Goal: Task Accomplishment & Management: Manage account settings

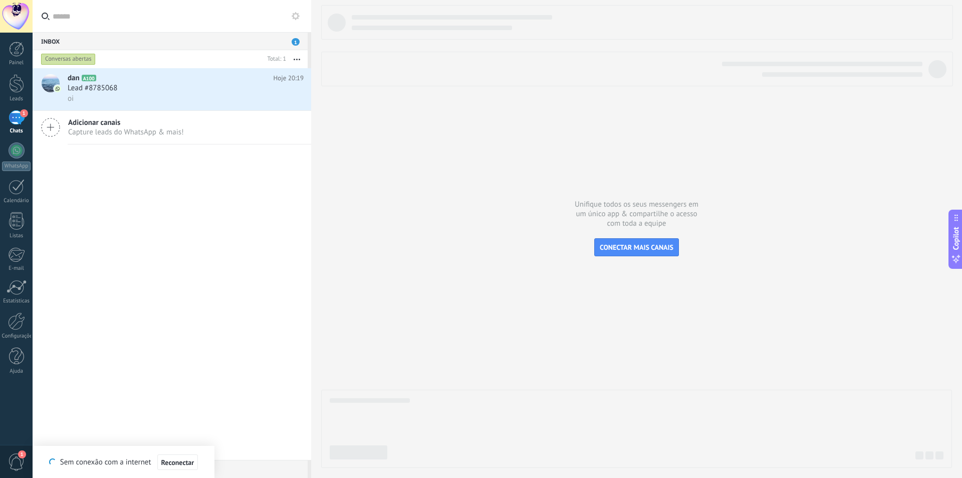
scroll to position [10, 0]
click at [149, 92] on div "Lead #8785068" at bounding box center [186, 88] width 236 height 10
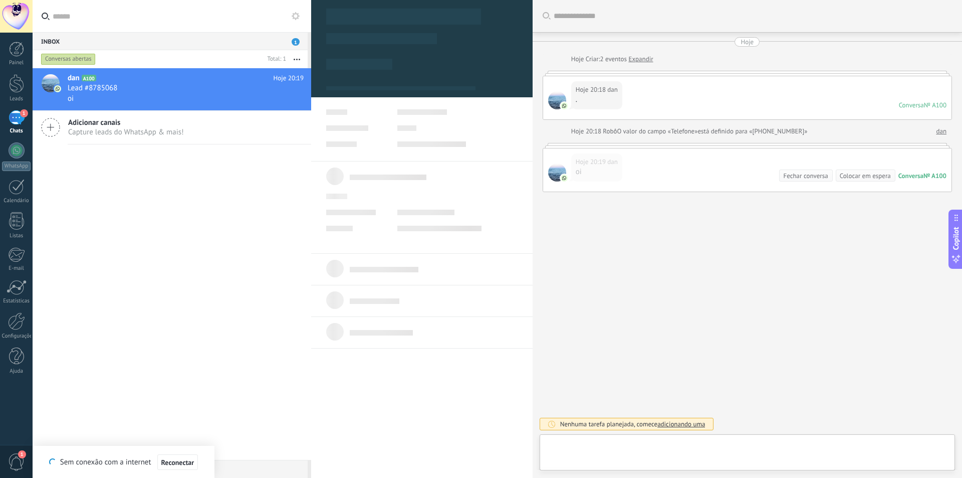
type textarea "**********"
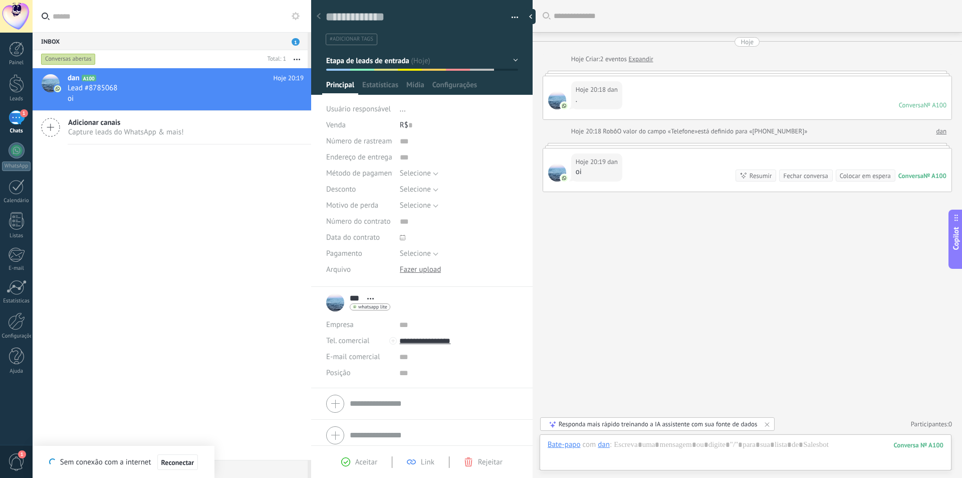
click at [514, 15] on button "button" at bounding box center [511, 17] width 15 height 15
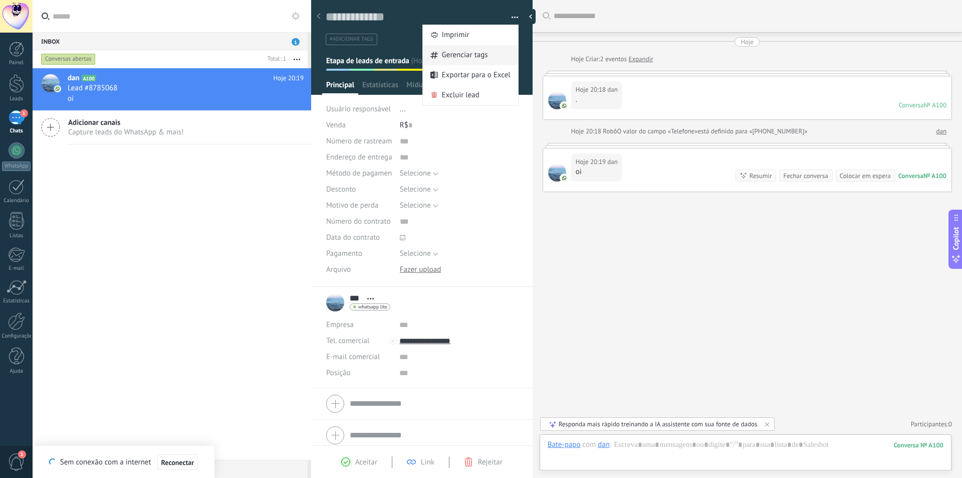
click at [466, 59] on span "Gerenciar tags" at bounding box center [465, 55] width 46 height 20
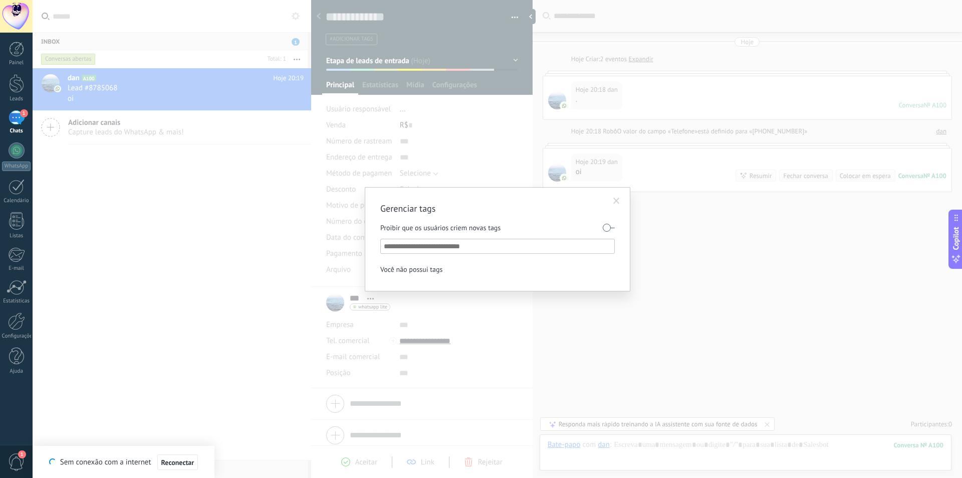
click at [425, 244] on input "text" at bounding box center [498, 246] width 228 height 12
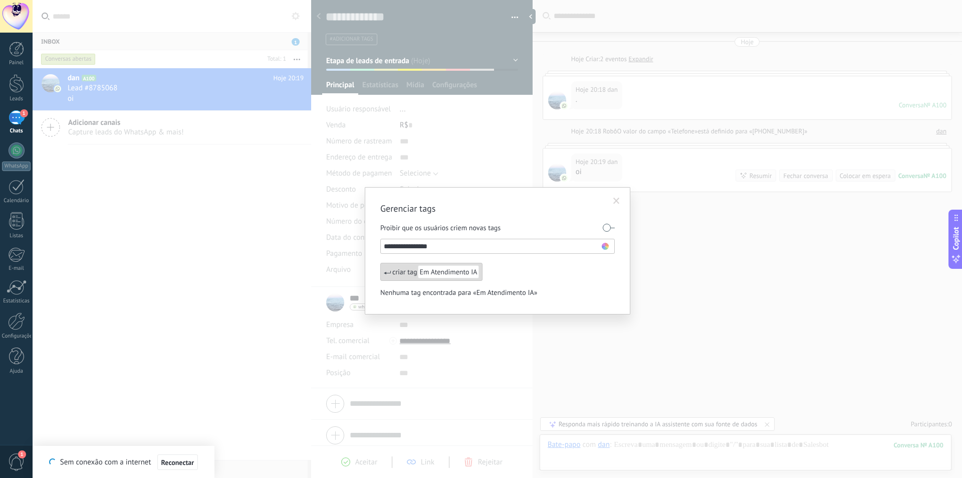
type input "**********"
click at [604, 249] on use at bounding box center [605, 246] width 7 height 7
click at [606, 290] on span at bounding box center [607, 290] width 7 height 7
click at [423, 278] on span "Em Atendimento IA" at bounding box center [448, 271] width 61 height 13
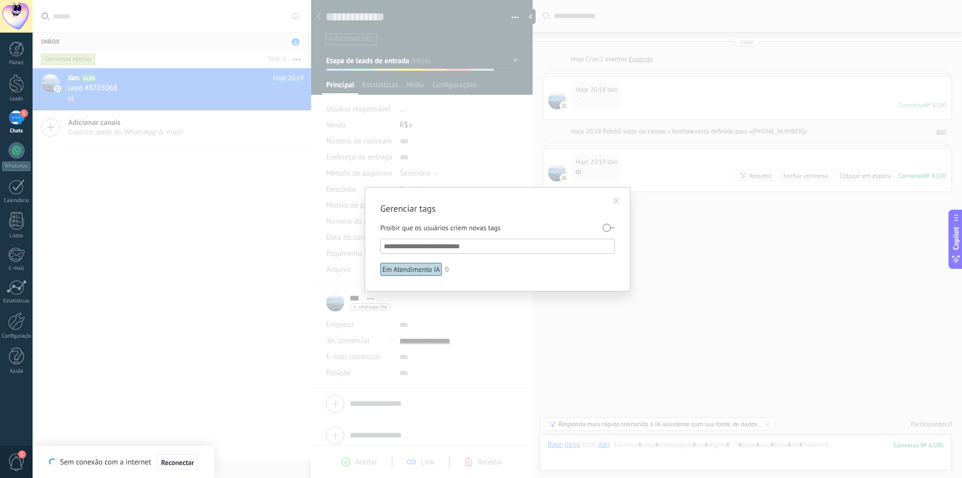
click at [618, 196] on span at bounding box center [616, 200] width 17 height 17
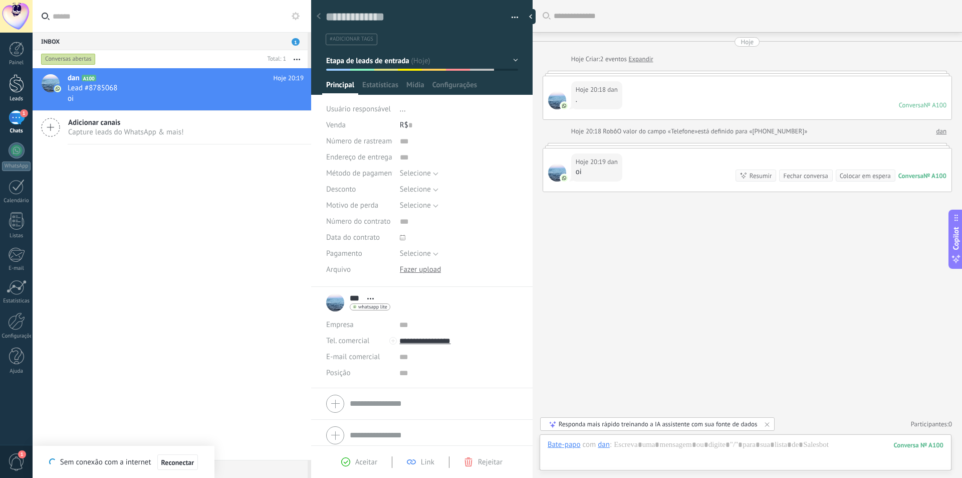
click at [11, 87] on div at bounding box center [16, 83] width 15 height 19
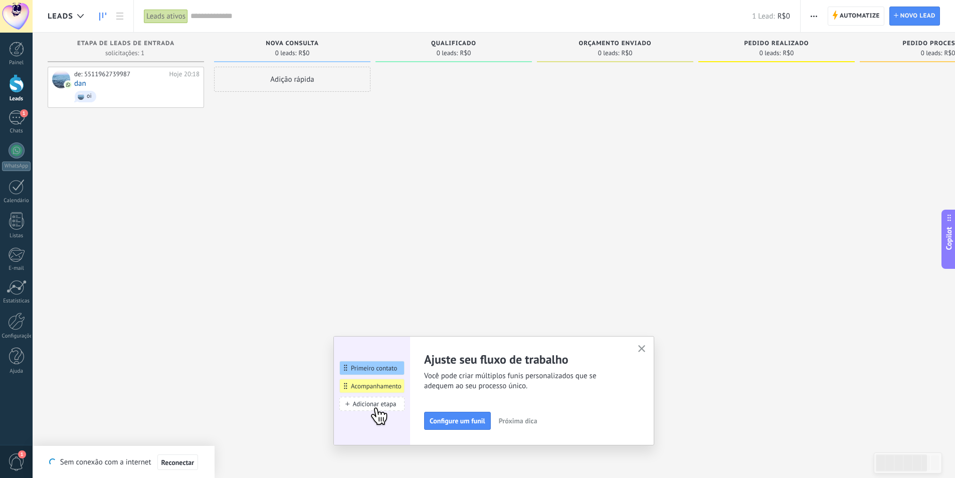
click at [826, 16] on div "Automatize Nova transmissão Editar funil de vendas Editar layout de cartão Impo…" at bounding box center [877, 16] width 154 height 32
click at [847, 23] on span "Automatize" at bounding box center [859, 16] width 40 height 18
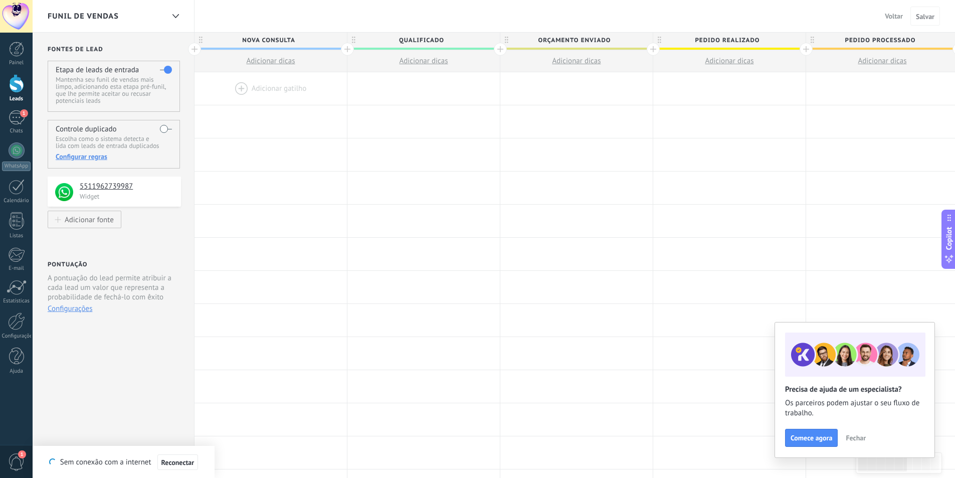
click at [128, 26] on div "Funil de vendas" at bounding box center [106, 16] width 116 height 32
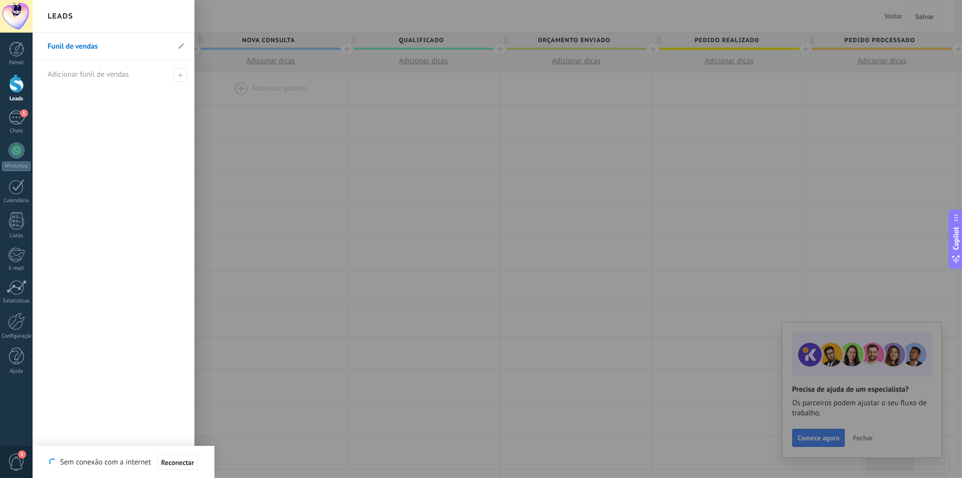
click at [870, 73] on div at bounding box center [514, 239] width 962 height 478
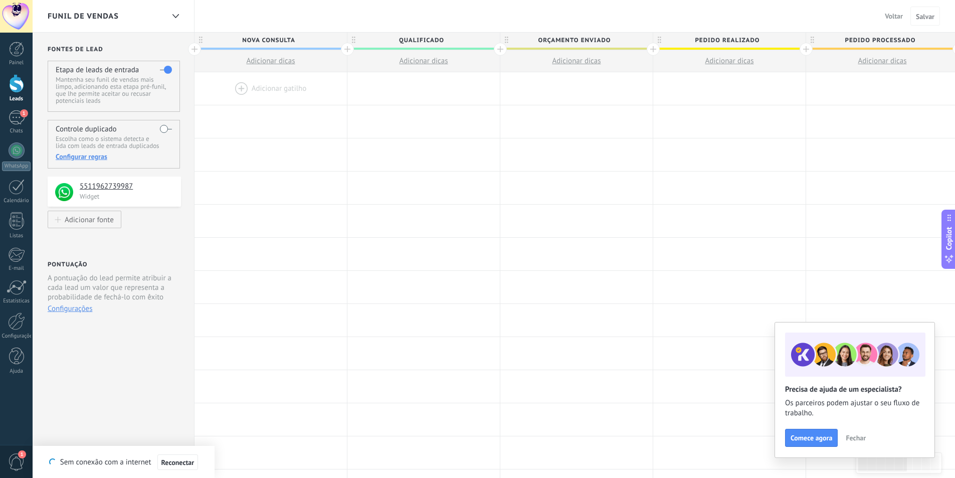
click at [890, 17] on span "Voltar" at bounding box center [893, 16] width 18 height 9
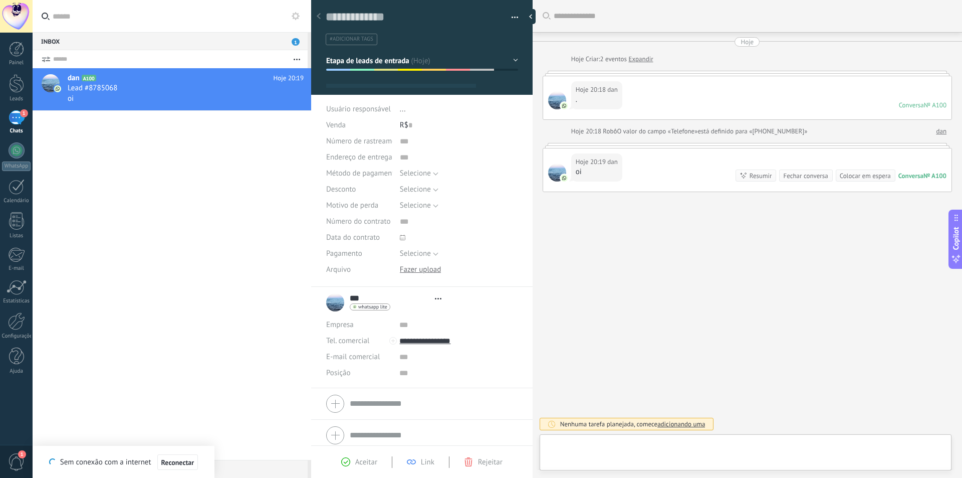
type textarea "**********"
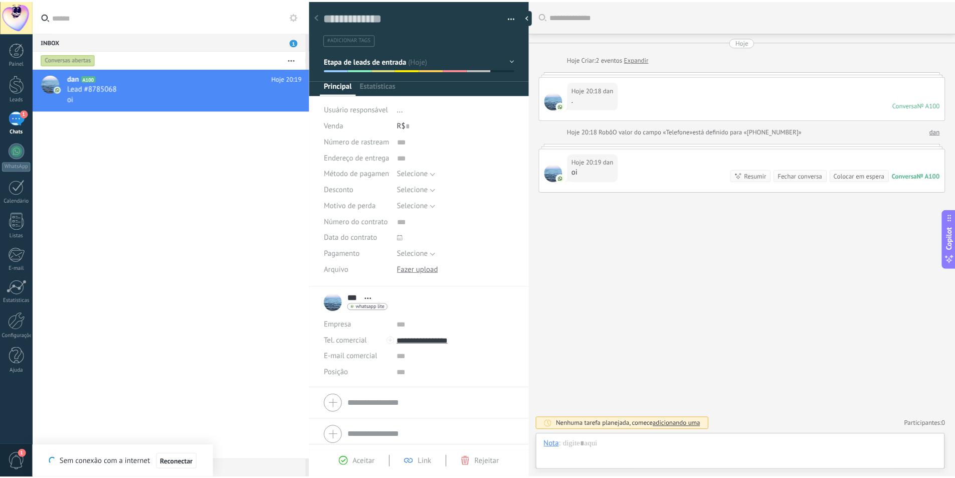
scroll to position [15, 0]
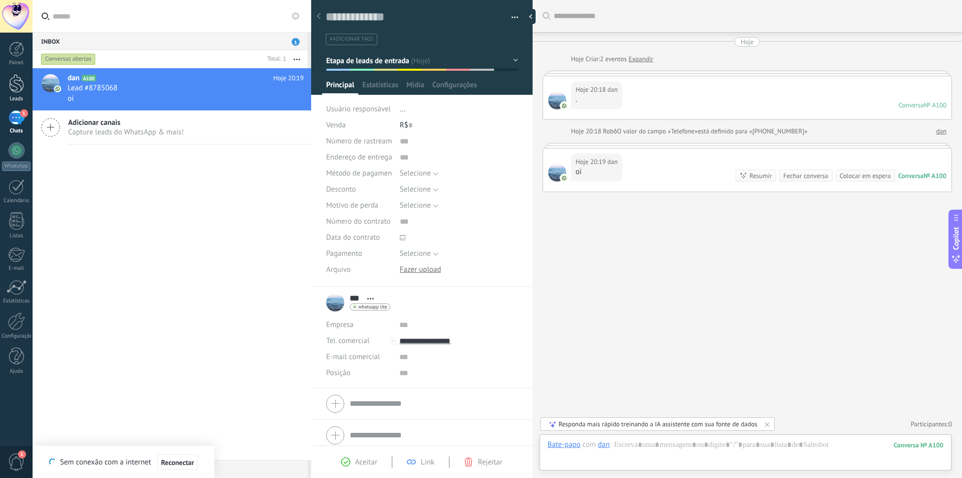
click at [13, 83] on div at bounding box center [16, 83] width 15 height 19
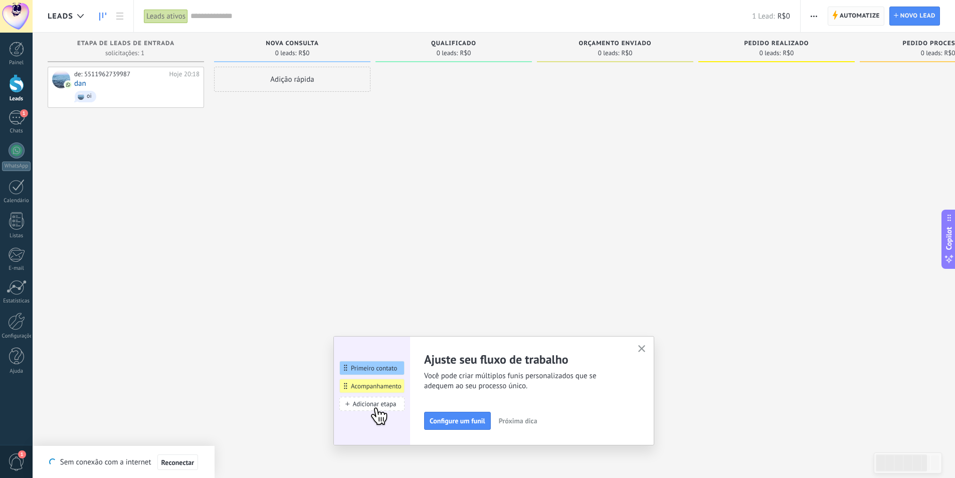
click at [861, 19] on span "Automatize" at bounding box center [859, 16] width 40 height 18
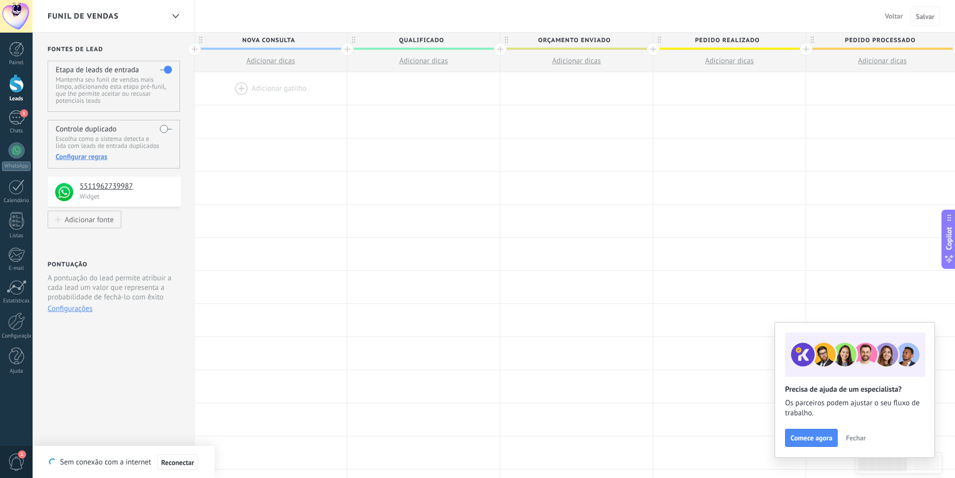
click at [288, 36] on span "Nova consulta" at bounding box center [267, 41] width 147 height 16
click at [296, 40] on input "**********" at bounding box center [268, 40] width 133 height 15
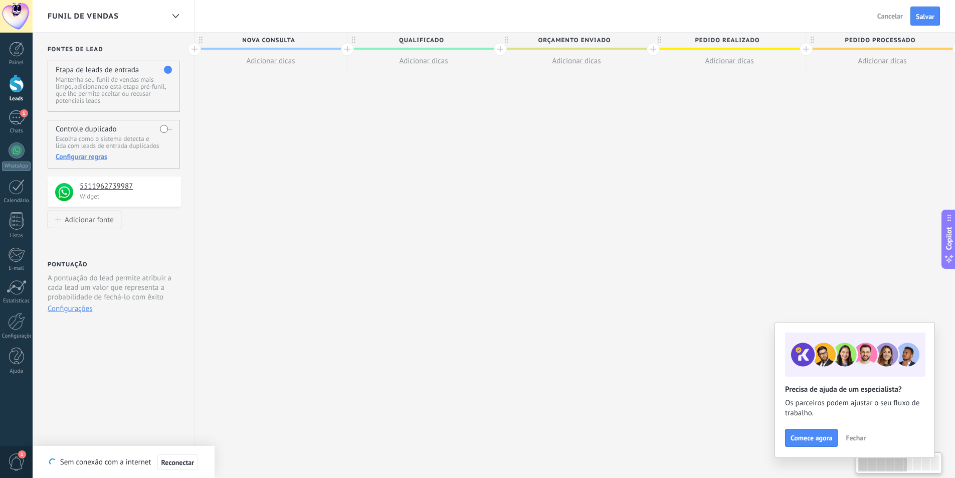
click at [294, 40] on span "Nova consulta" at bounding box center [267, 41] width 147 height 16
drag, startPoint x: 294, startPoint y: 40, endPoint x: 214, endPoint y: 65, distance: 83.5
click at [241, 38] on input "**********" at bounding box center [268, 40] width 133 height 15
type input "*********"
click at [437, 37] on span "Qualificado" at bounding box center [420, 41] width 147 height 16
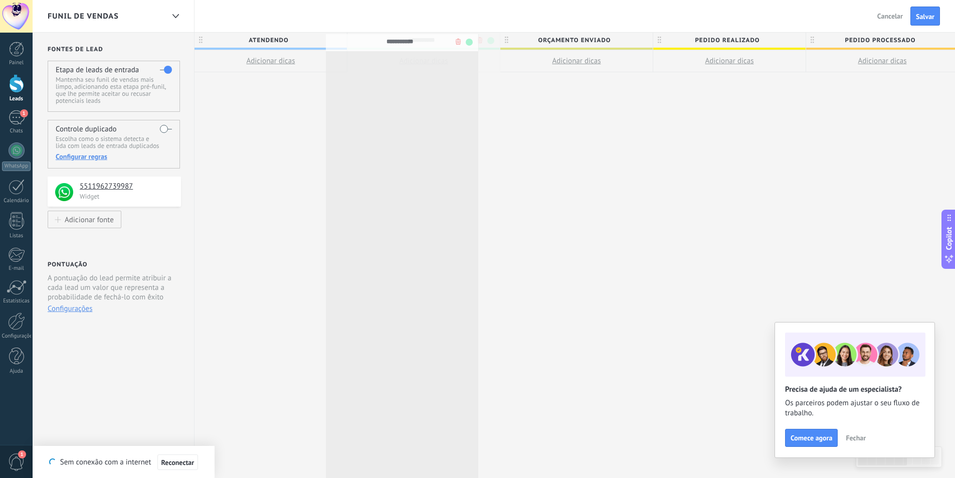
drag, startPoint x: 445, startPoint y: 40, endPoint x: 423, endPoint y: 41, distance: 21.6
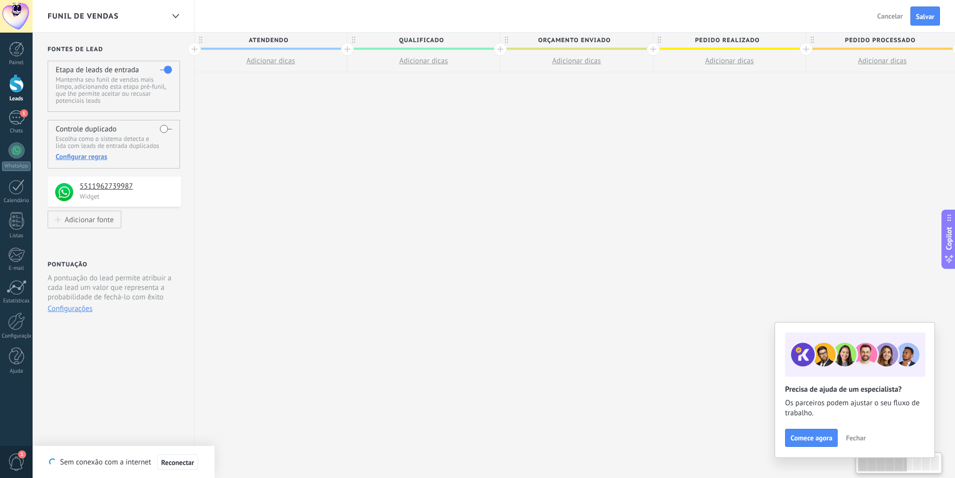
click at [431, 41] on span "Qualificado" at bounding box center [420, 41] width 147 height 16
type input "*"
type input "**********"
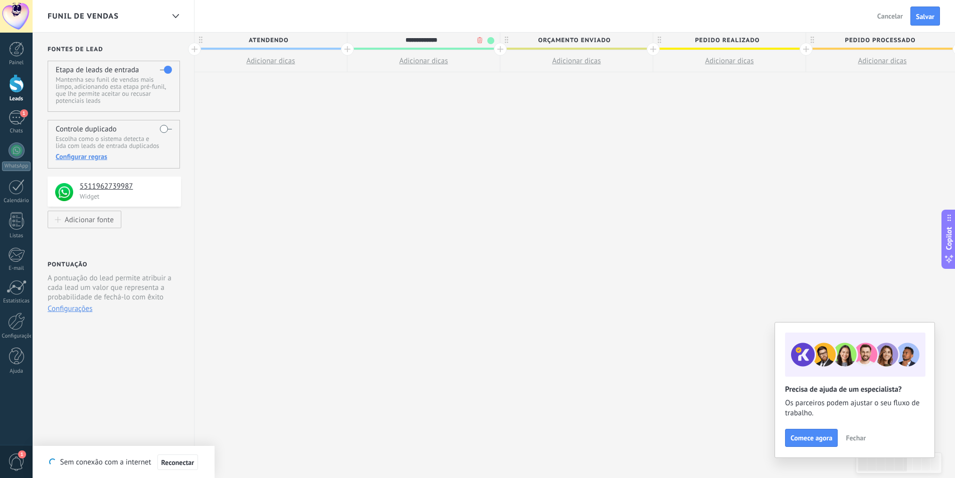
click at [488, 40] on span at bounding box center [490, 40] width 7 height 7
click at [495, 69] on span at bounding box center [499, 70] width 9 height 10
click at [562, 43] on span "Orçamento enviado" at bounding box center [573, 41] width 147 height 16
click at [612, 41] on span "Orçamento enviado" at bounding box center [573, 41] width 147 height 16
drag, startPoint x: 612, startPoint y: 40, endPoint x: 553, endPoint y: 36, distance: 58.8
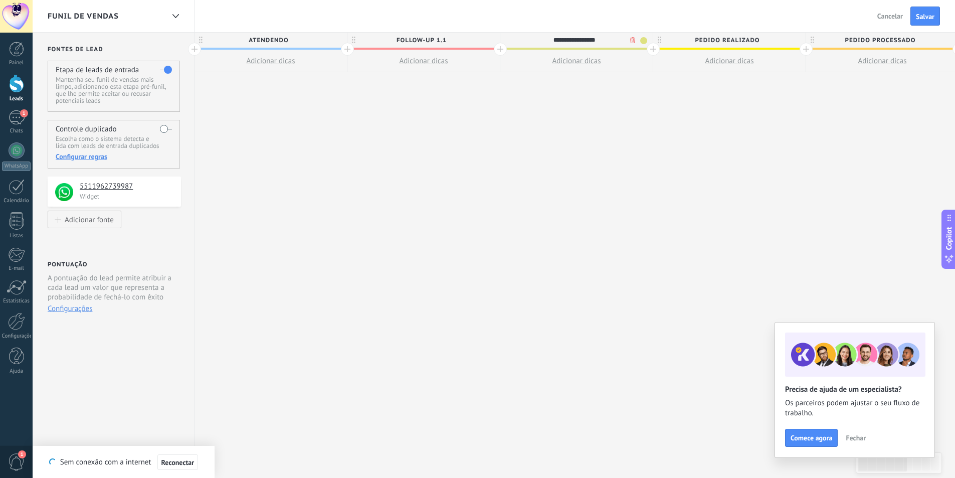
click at [553, 36] on input "**********" at bounding box center [574, 40] width 133 height 15
type input "**********"
click at [643, 43] on span at bounding box center [643, 40] width 7 height 7
click at [647, 70] on div at bounding box center [652, 70] width 14 height 15
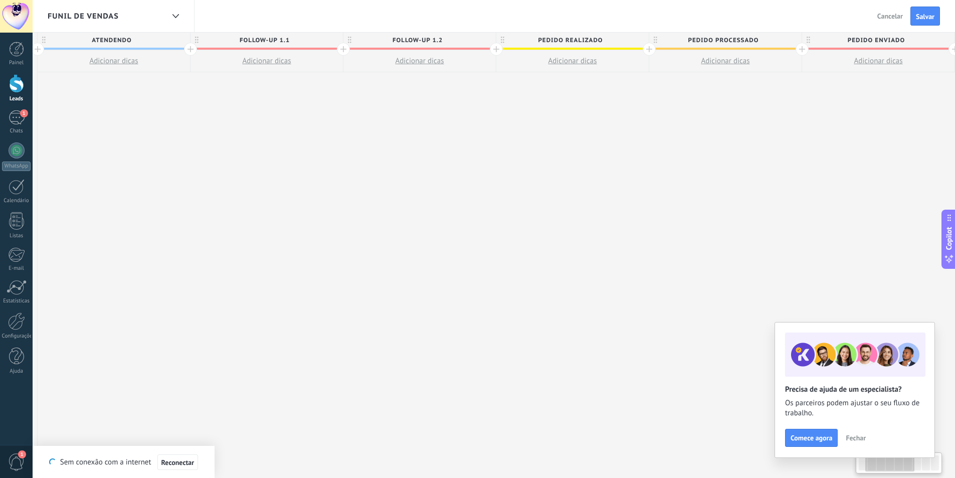
scroll to position [0, 167]
drag, startPoint x: 719, startPoint y: 118, endPoint x: 552, endPoint y: 134, distance: 167.6
click at [552, 134] on div "**********" at bounding box center [715, 255] width 1375 height 445
click at [562, 39] on span "Pedido realizado" at bounding box center [559, 41] width 147 height 16
drag, startPoint x: 590, startPoint y: 40, endPoint x: 517, endPoint y: 42, distance: 73.2
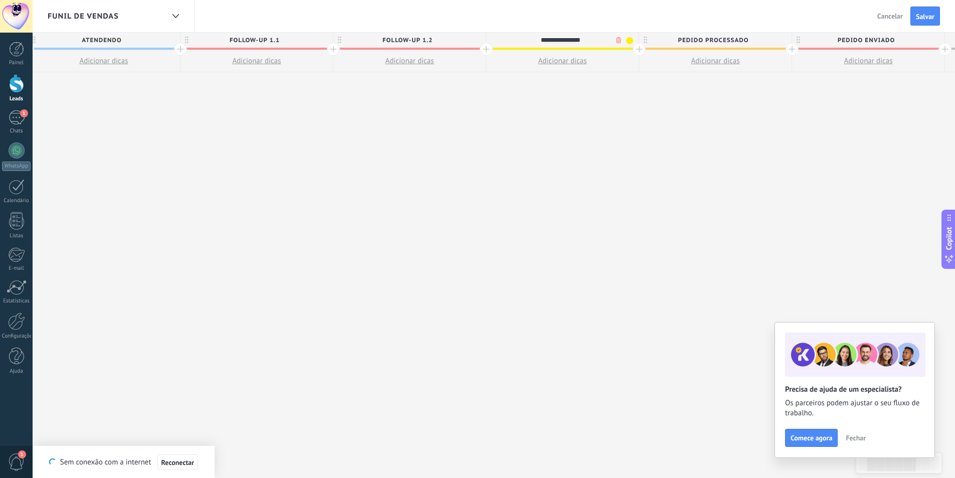
click at [517, 42] on input "**********" at bounding box center [560, 40] width 133 height 15
type input "**********"
click at [627, 41] on span at bounding box center [629, 40] width 7 height 7
click at [642, 73] on div at bounding box center [638, 70] width 14 height 15
click at [708, 36] on span "Pedido processado" at bounding box center [712, 41] width 147 height 16
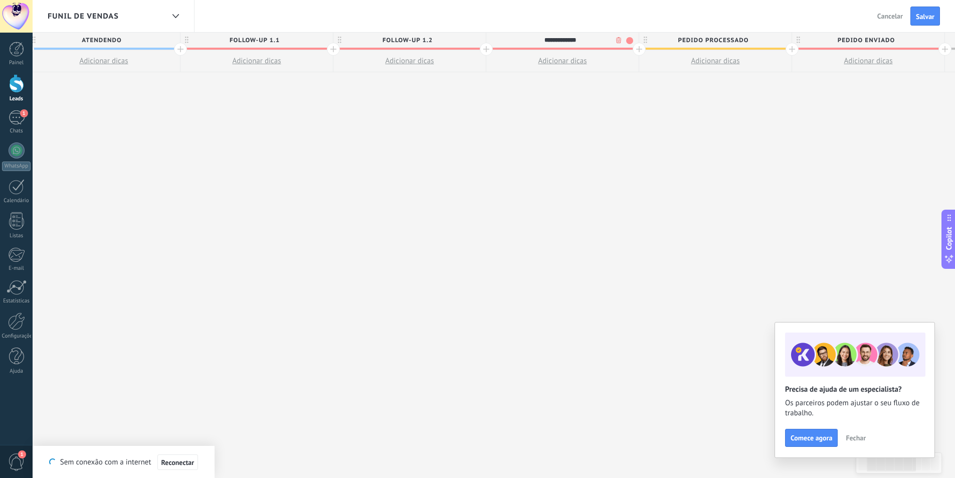
scroll to position [0, 166]
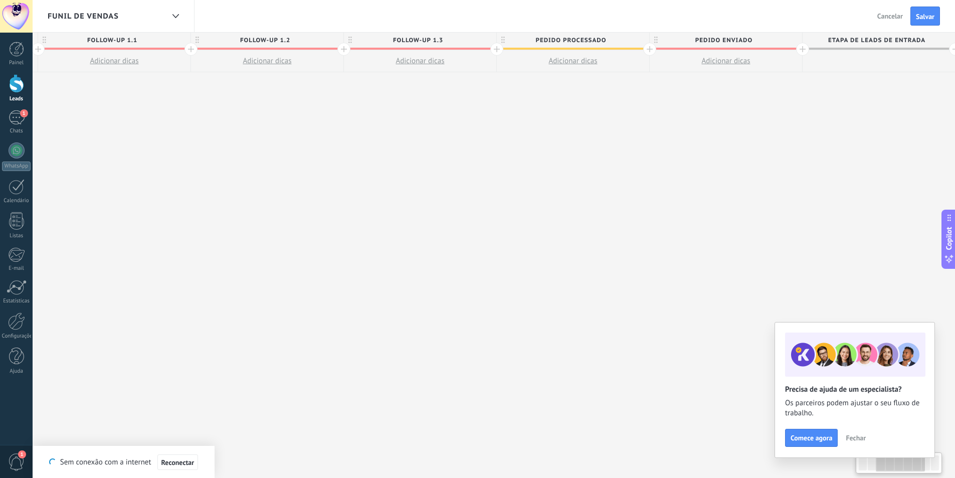
drag, startPoint x: 745, startPoint y: 126, endPoint x: 587, endPoint y: 127, distance: 157.8
click at [587, 127] on div "**********" at bounding box center [572, 255] width 1375 height 445
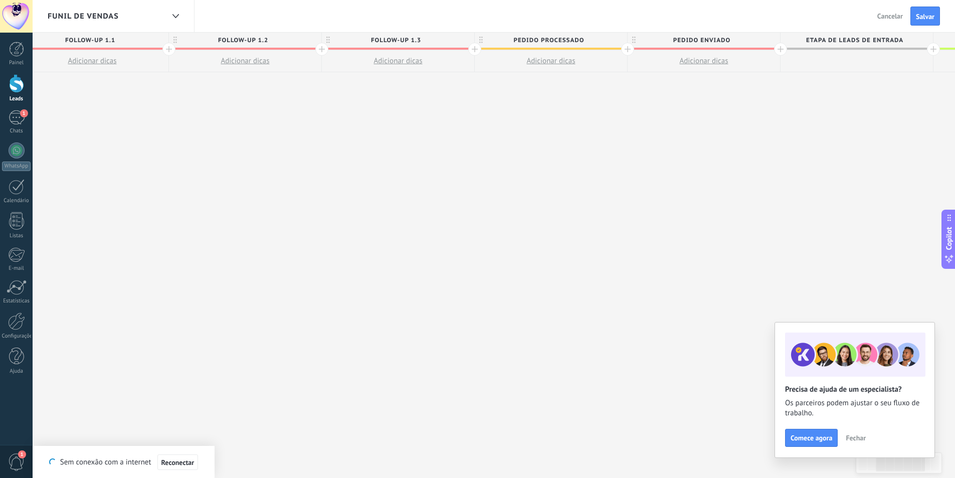
click at [569, 37] on span "Pedido processado" at bounding box center [547, 41] width 147 height 16
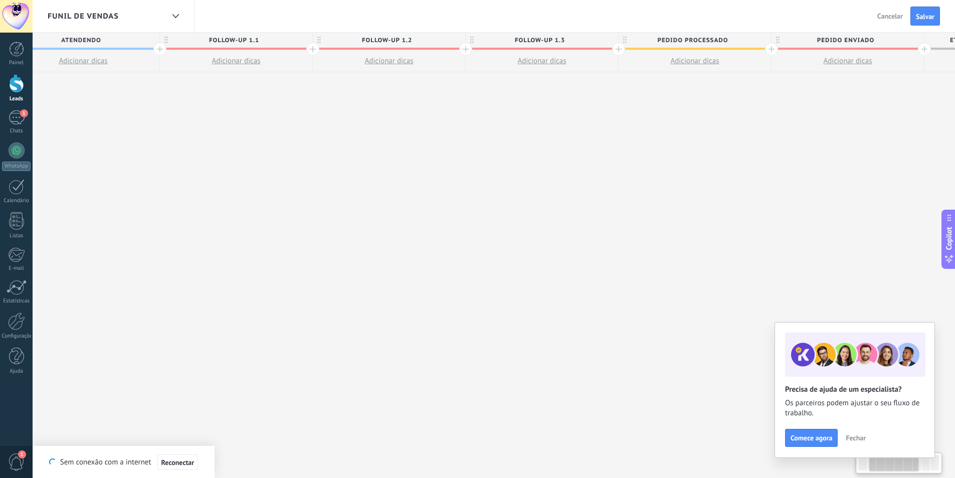
scroll to position [0, 169]
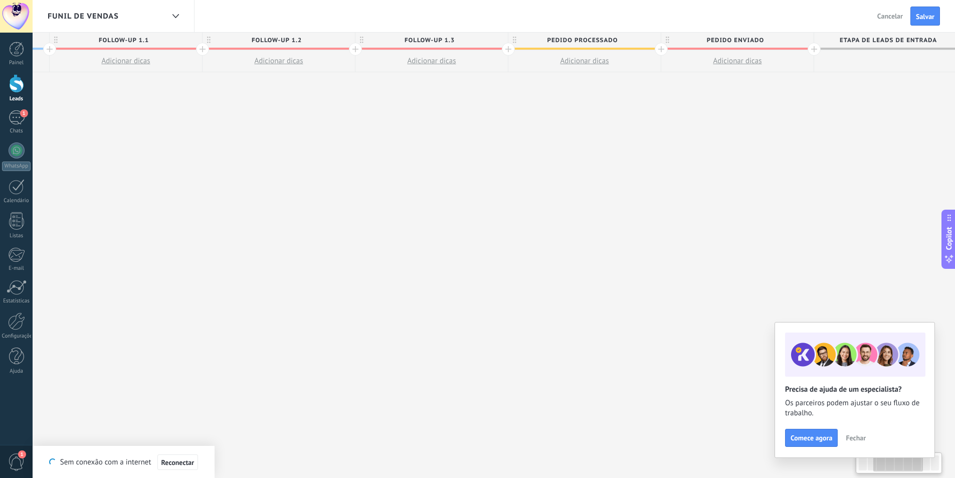
drag, startPoint x: 496, startPoint y: 146, endPoint x: 530, endPoint y: 100, distance: 57.7
click at [529, 135] on div "**********" at bounding box center [584, 255] width 1375 height 445
click at [589, 40] on span "Pedido processado" at bounding box center [581, 41] width 147 height 16
click at [613, 40] on input "**********" at bounding box center [581, 40] width 133 height 15
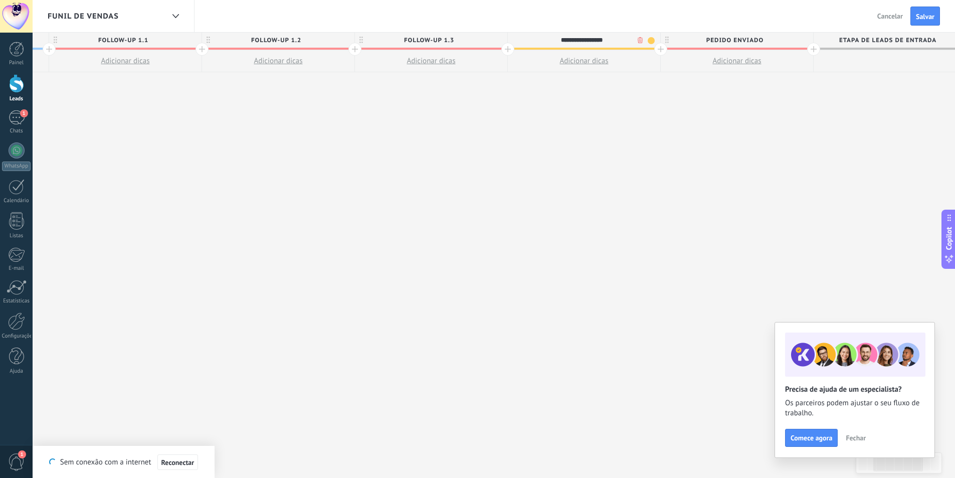
click at [615, 39] on input "**********" at bounding box center [581, 40] width 133 height 15
drag, startPoint x: 616, startPoint y: 39, endPoint x: 538, endPoint y: 42, distance: 78.7
click at [538, 42] on input "**********" at bounding box center [581, 40] width 133 height 15
click at [479, 41] on span "follow-up 1.3" at bounding box center [428, 41] width 147 height 16
click at [497, 42] on span at bounding box center [498, 40] width 7 height 7
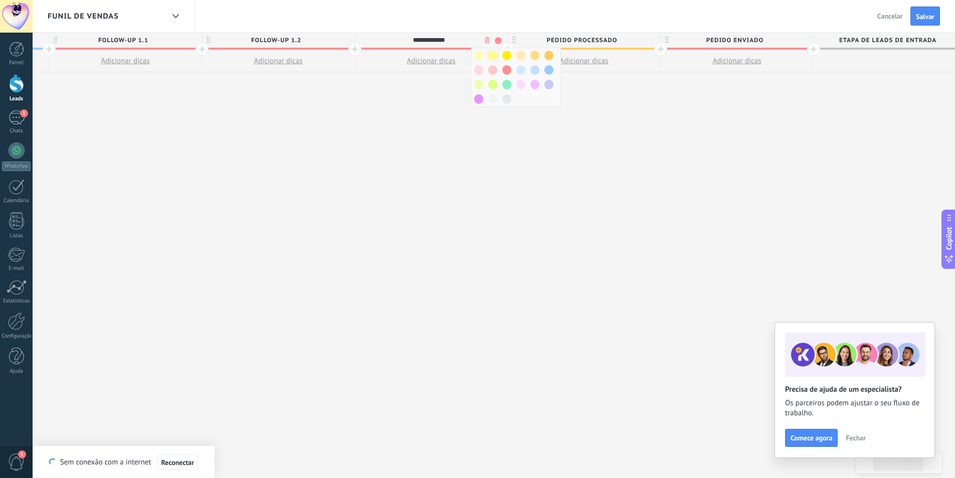
click at [490, 57] on span at bounding box center [492, 56] width 9 height 10
click at [344, 38] on span "follow-up 1.2" at bounding box center [275, 41] width 147 height 16
click at [494, 37] on span "follow-up 1.3" at bounding box center [428, 41] width 147 height 16
click at [496, 40] on span at bounding box center [498, 40] width 7 height 7
click at [533, 86] on span at bounding box center [534, 85] width 9 height 10
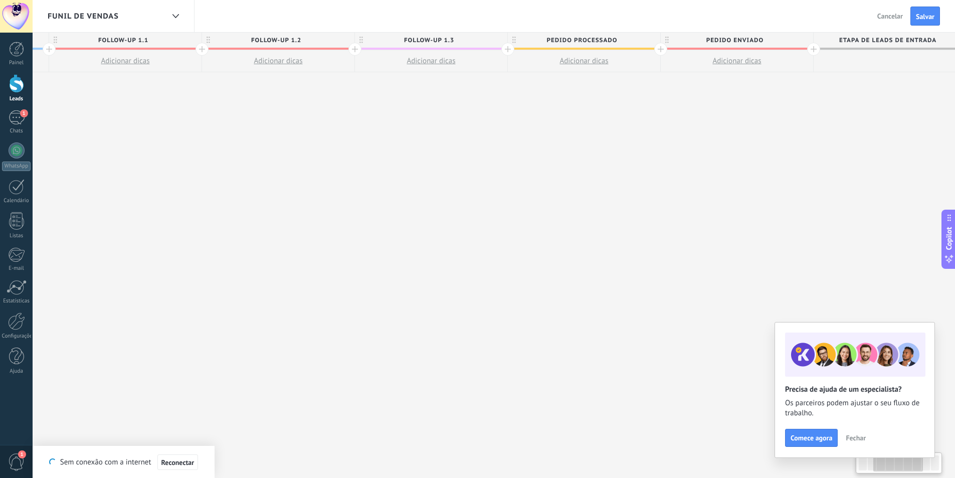
scroll to position [0, 299]
click at [339, 39] on span "follow-up 1.2" at bounding box center [274, 41] width 147 height 16
click at [346, 39] on span at bounding box center [344, 40] width 7 height 7
click at [382, 84] on span at bounding box center [381, 85] width 9 height 10
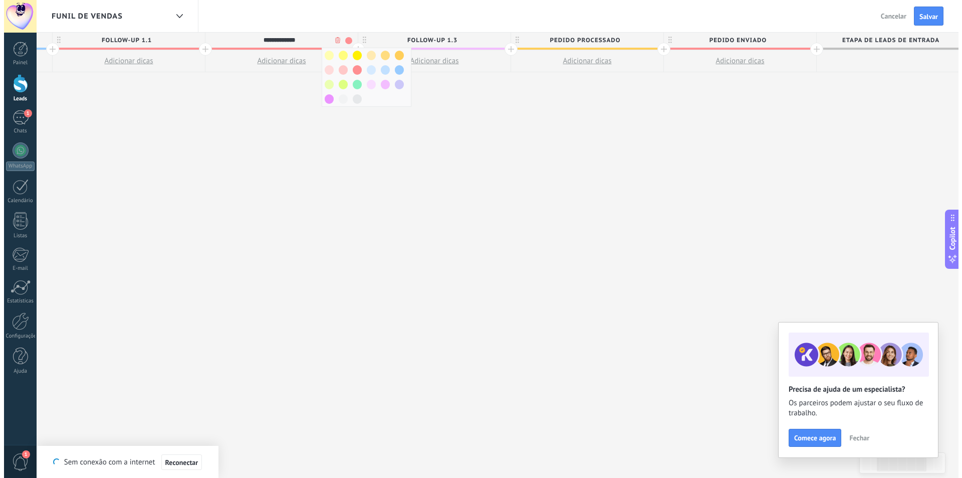
scroll to position [0, 298]
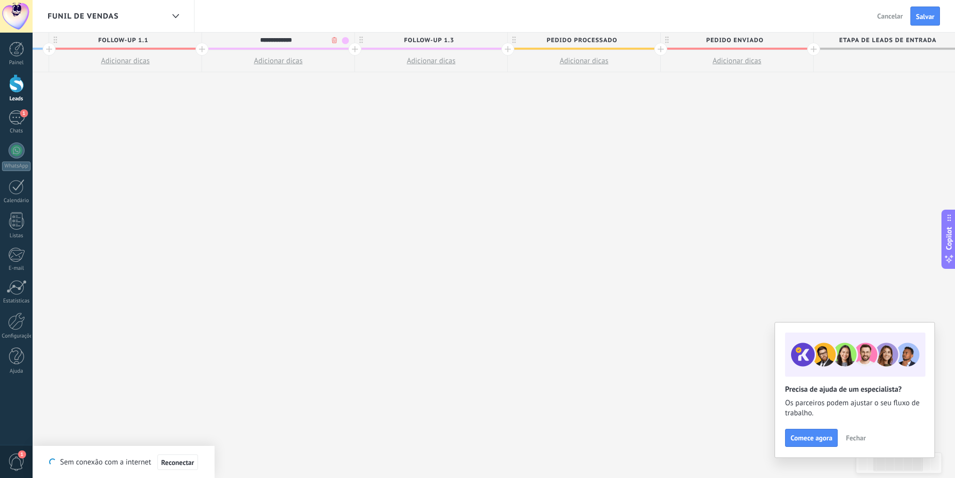
click at [174, 42] on span "follow-up 1.1" at bounding box center [122, 41] width 147 height 16
click at [195, 37] on div "**********" at bounding box center [122, 40] width 147 height 15
click at [193, 40] on span "follow-up 1.1" at bounding box center [122, 41] width 147 height 16
click at [190, 42] on span at bounding box center [192, 40] width 7 height 7
click at [226, 85] on span at bounding box center [228, 85] width 9 height 10
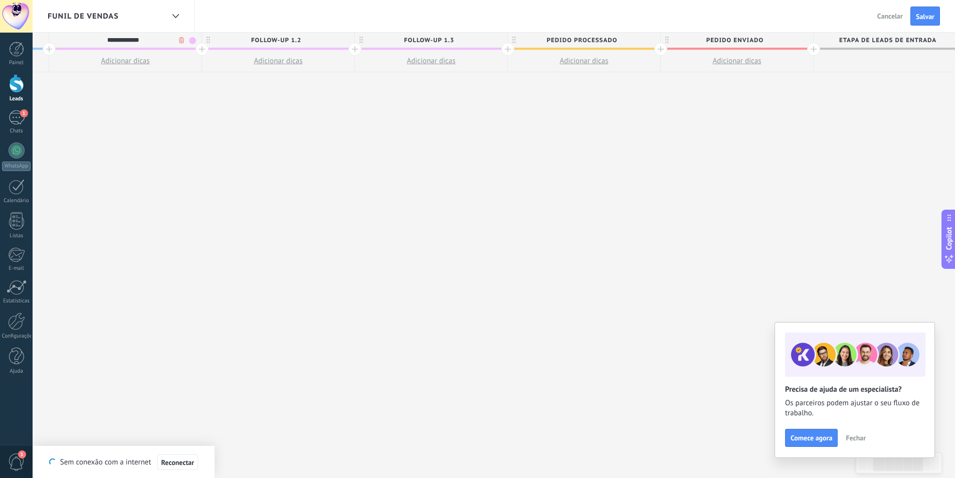
click at [562, 38] on span "Pedido processado" at bounding box center [581, 41] width 147 height 16
click at [600, 38] on input "**********" at bounding box center [581, 40] width 133 height 15
drag, startPoint x: 616, startPoint y: 39, endPoint x: 522, endPoint y: 40, distance: 94.2
click at [522, 40] on input "**********" at bounding box center [581, 40] width 133 height 15
type input "*"
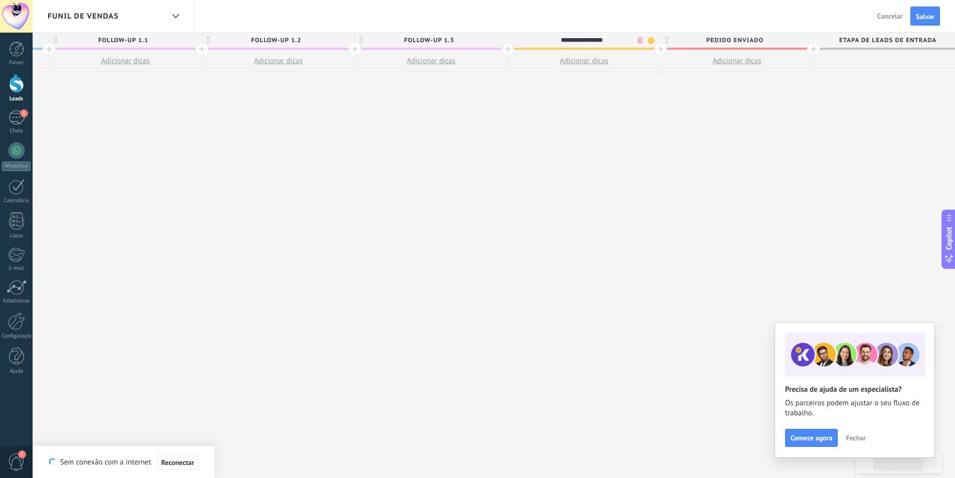
type input "**********"
click at [652, 37] on span at bounding box center [650, 40] width 7 height 7
click at [666, 67] on div at bounding box center [659, 70] width 14 height 15
click at [595, 66] on button "Adicionar dicas" at bounding box center [584, 61] width 152 height 22
type textarea "*********"
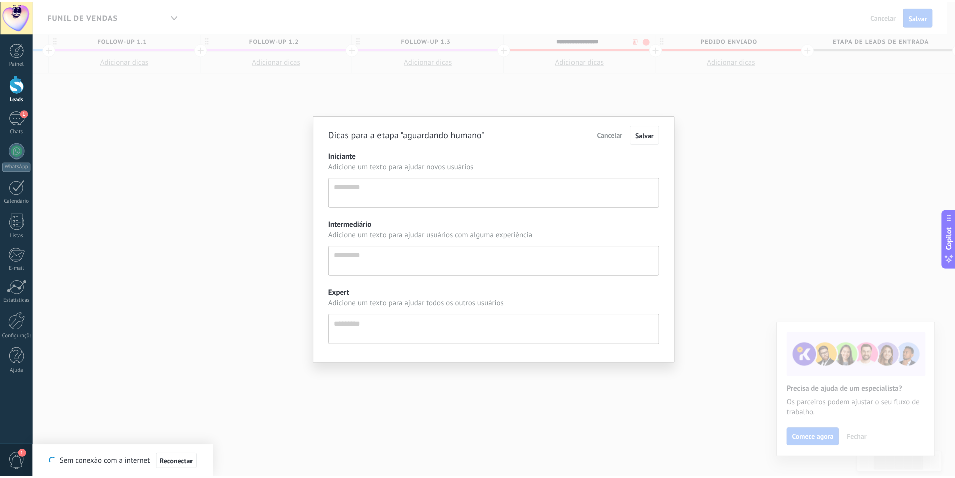
scroll to position [10, 0]
click at [479, 84] on div "Dicas para a etapa "aguardando humano" Cancelar Salvar Iniciante Adicione um te…" at bounding box center [497, 239] width 929 height 478
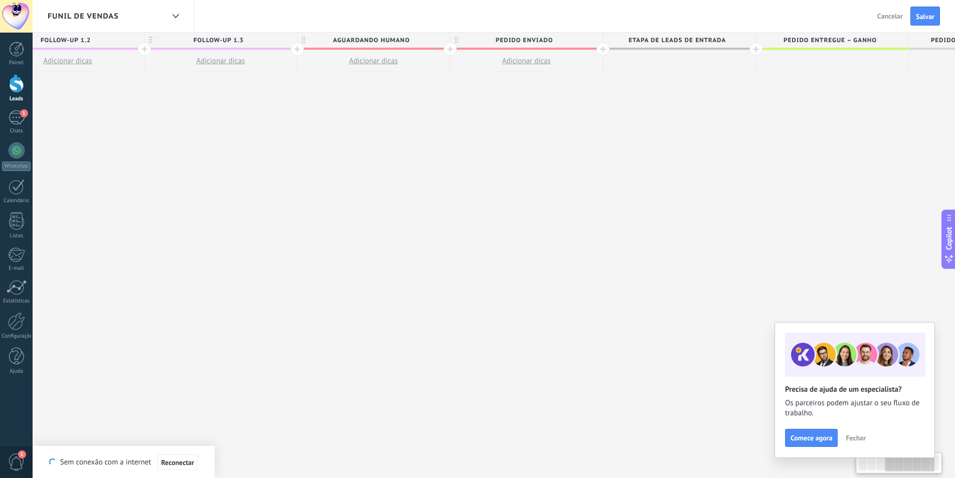
drag, startPoint x: 661, startPoint y: 114, endPoint x: 449, endPoint y: 136, distance: 213.1
click at [449, 136] on div "**********" at bounding box center [373, 255] width 1375 height 445
click at [504, 38] on span "Pedido enviado" at bounding box center [521, 41] width 147 height 16
click at [451, 50] on div at bounding box center [448, 49] width 13 height 13
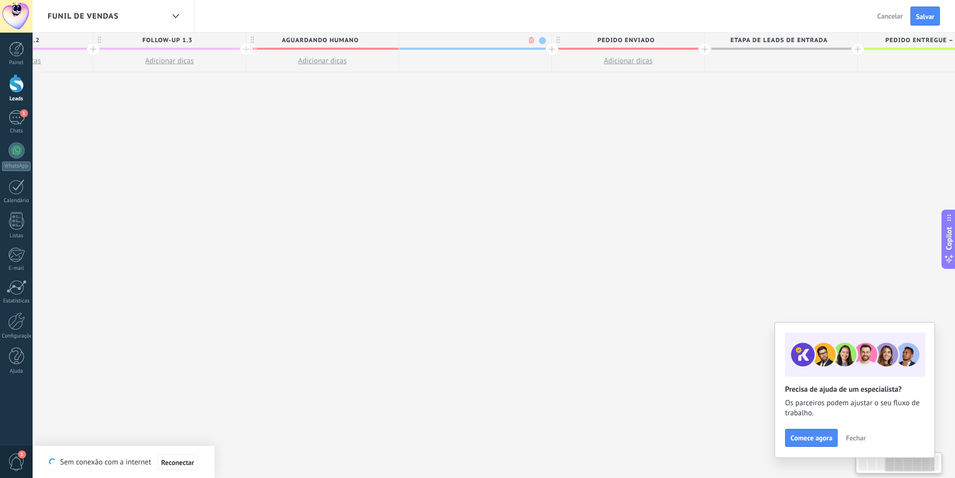
scroll to position [0, 584]
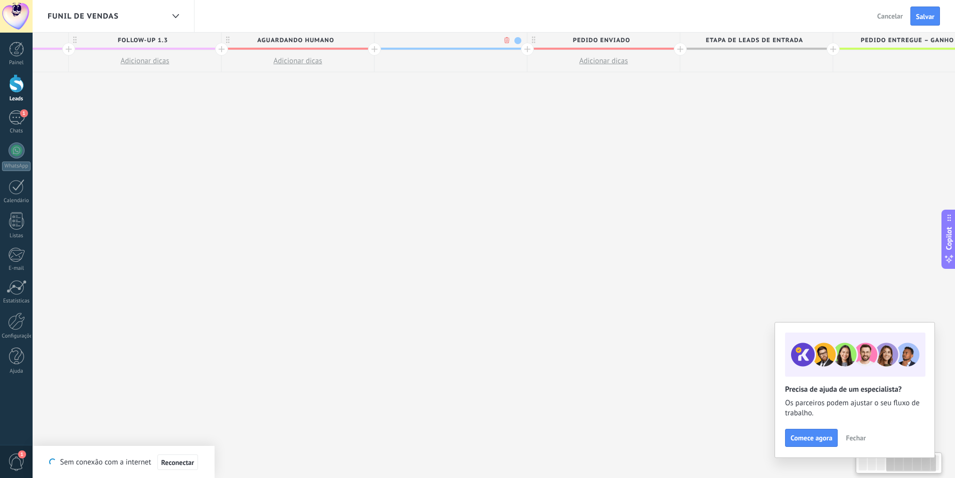
click at [463, 37] on input "text" at bounding box center [448, 40] width 133 height 15
type input "*"
type input "**********"
click at [518, 40] on span at bounding box center [517, 40] width 7 height 7
click at [527, 71] on span at bounding box center [526, 70] width 9 height 10
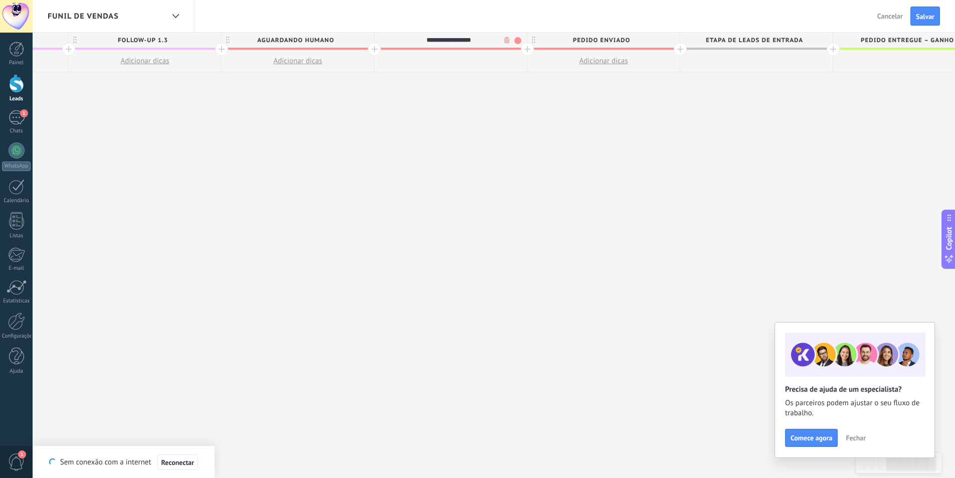
click at [638, 43] on span "Pedido enviado" at bounding box center [600, 41] width 147 height 16
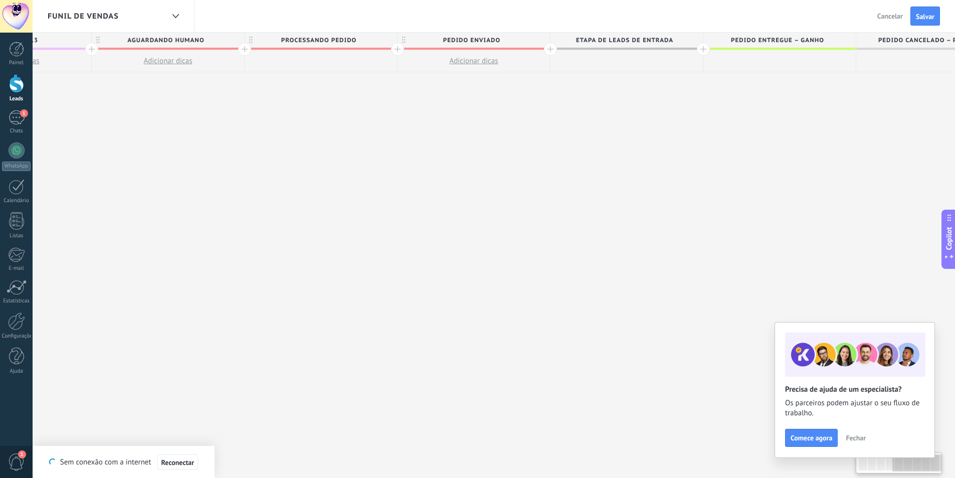
scroll to position [0, 768]
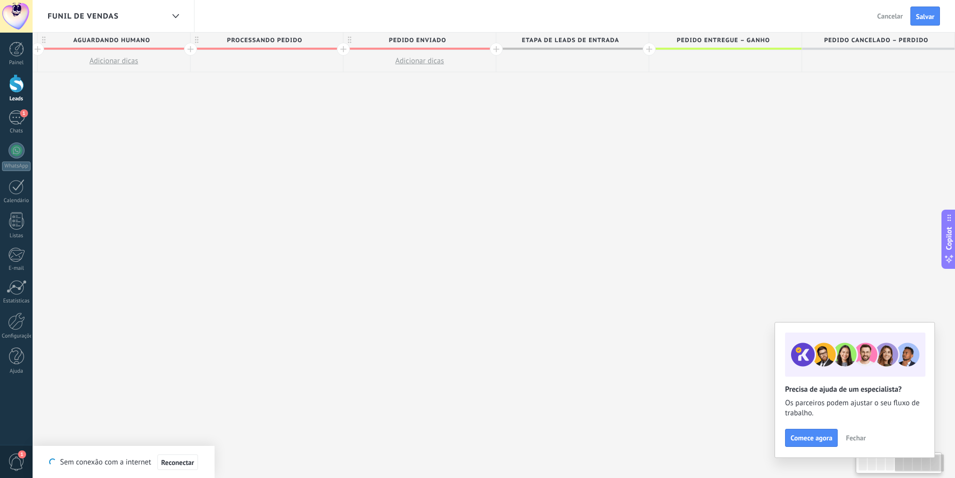
drag, startPoint x: 621, startPoint y: 94, endPoint x: 434, endPoint y: 86, distance: 187.5
click at [434, 86] on div "**********" at bounding box center [190, 255] width 1528 height 445
drag, startPoint x: 564, startPoint y: 42, endPoint x: 147, endPoint y: 41, distance: 416.9
click at [147, 41] on div "atendendo Adicionar dicas follow-up 1.1 Adicionar dicas follow-up 1.2 Adicionar…" at bounding box center [190, 53] width 1528 height 40
drag, startPoint x: 586, startPoint y: 102, endPoint x: 443, endPoint y: 95, distance: 142.9
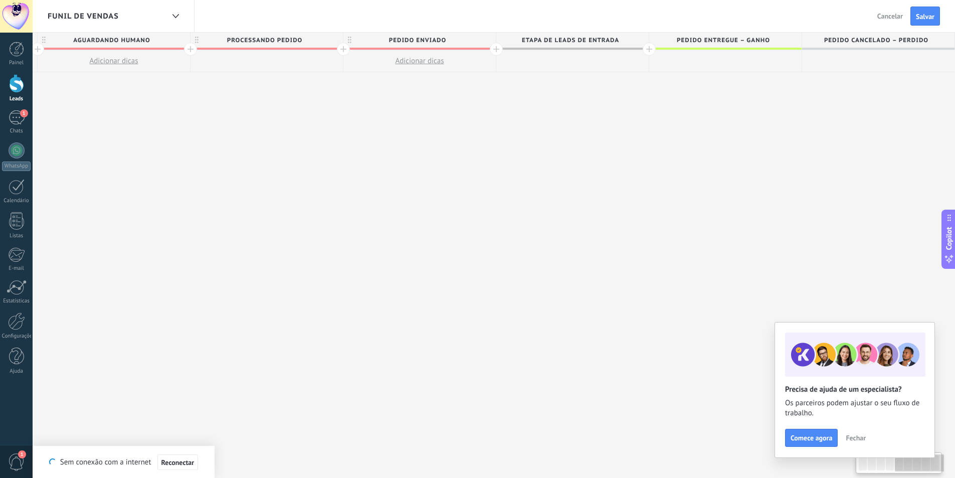
click at [443, 95] on div "**********" at bounding box center [190, 255] width 1528 height 445
click at [910, 21] on button "Salvar" at bounding box center [925, 16] width 30 height 19
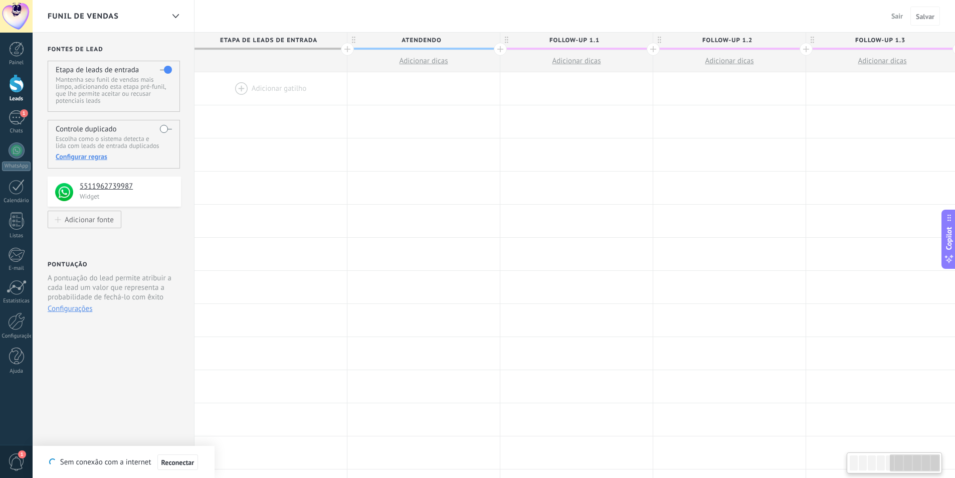
scroll to position [0, 768]
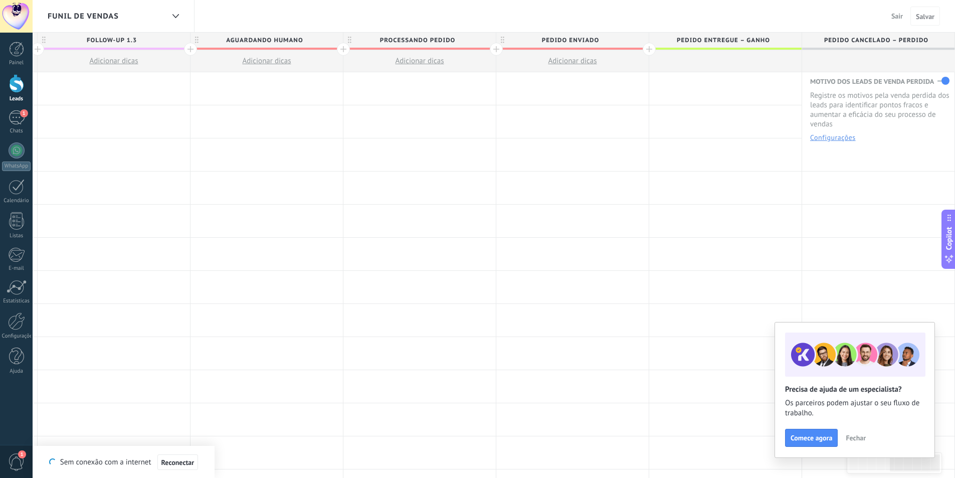
click at [894, 15] on span "Sair" at bounding box center [897, 16] width 12 height 9
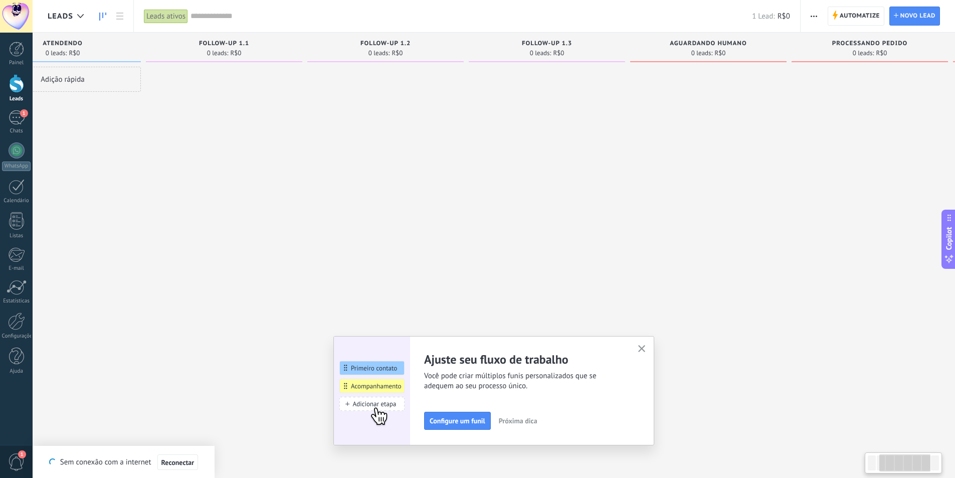
drag, startPoint x: 596, startPoint y: 134, endPoint x: 433, endPoint y: 134, distance: 162.8
click at [415, 130] on div at bounding box center [385, 240] width 156 height 347
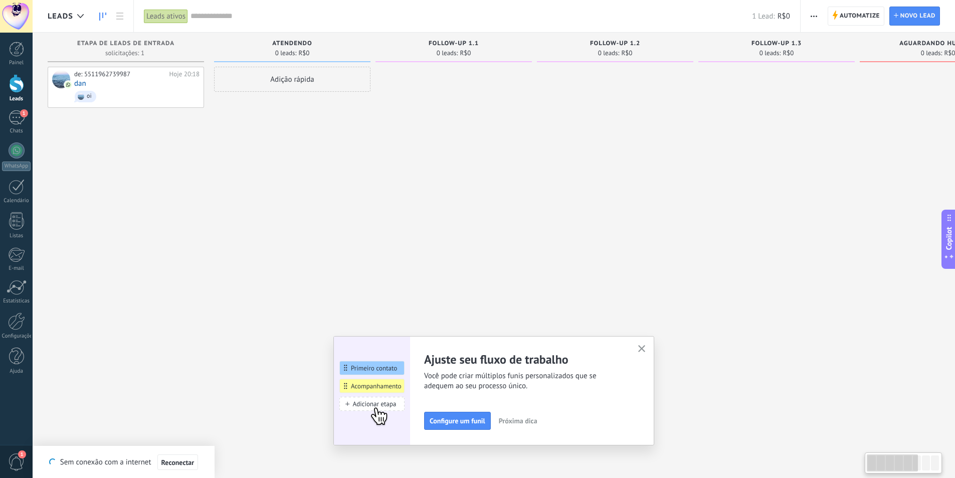
drag, startPoint x: 523, startPoint y: 133, endPoint x: 837, endPoint y: 208, distance: 323.0
click at [840, 205] on div at bounding box center [776, 240] width 156 height 347
click at [643, 352] on icon "button" at bounding box center [642, 349] width 8 height 8
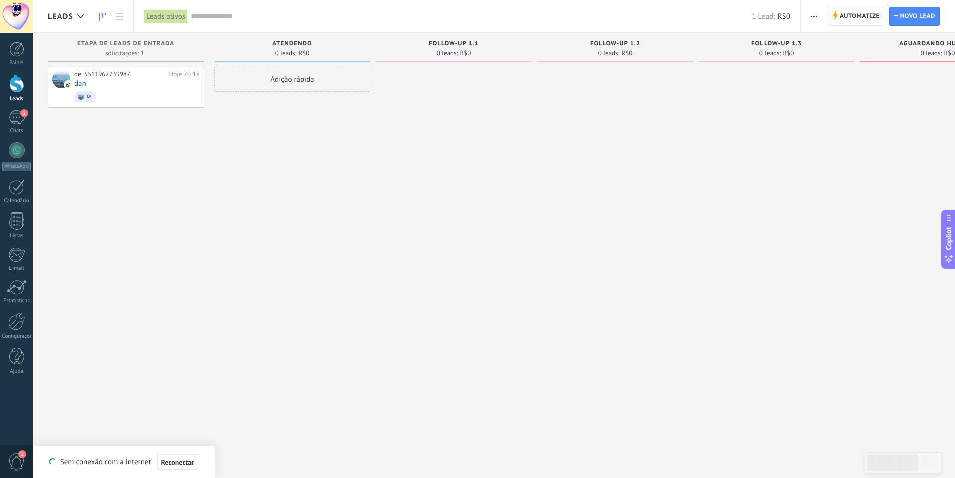
click at [830, 24] on span "Automatize Automatize" at bounding box center [855, 16] width 57 height 19
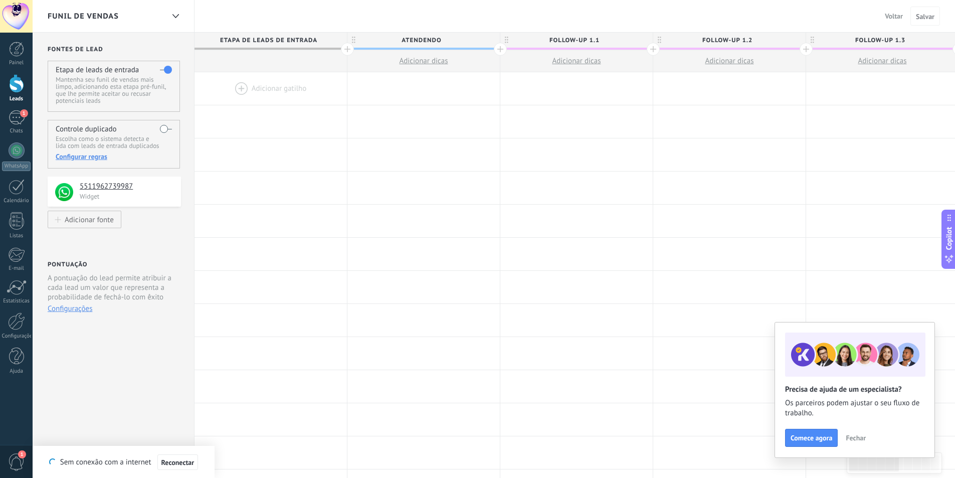
click at [282, 101] on div at bounding box center [270, 88] width 152 height 33
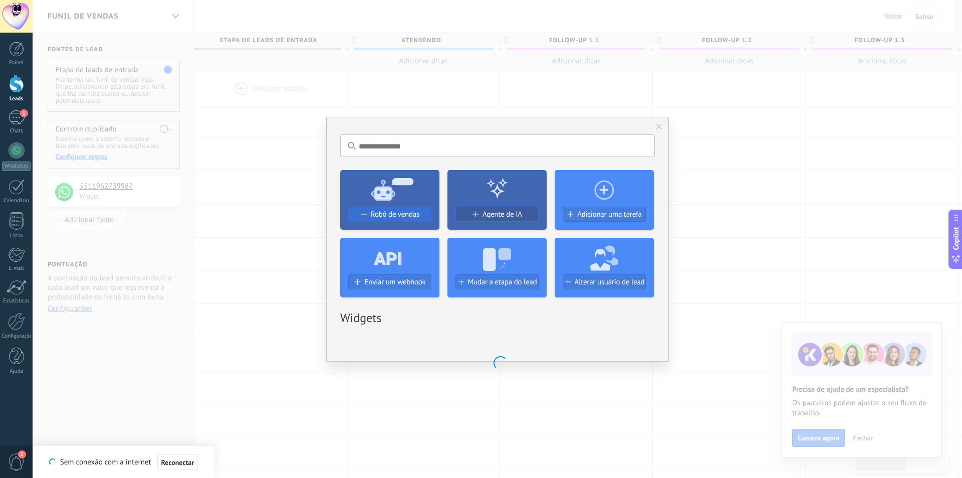
click at [415, 218] on div "Sem resultados. Robô de vendas Agente de IA Adicionar uma tarefa Enviar um webh…" at bounding box center [497, 239] width 343 height 245
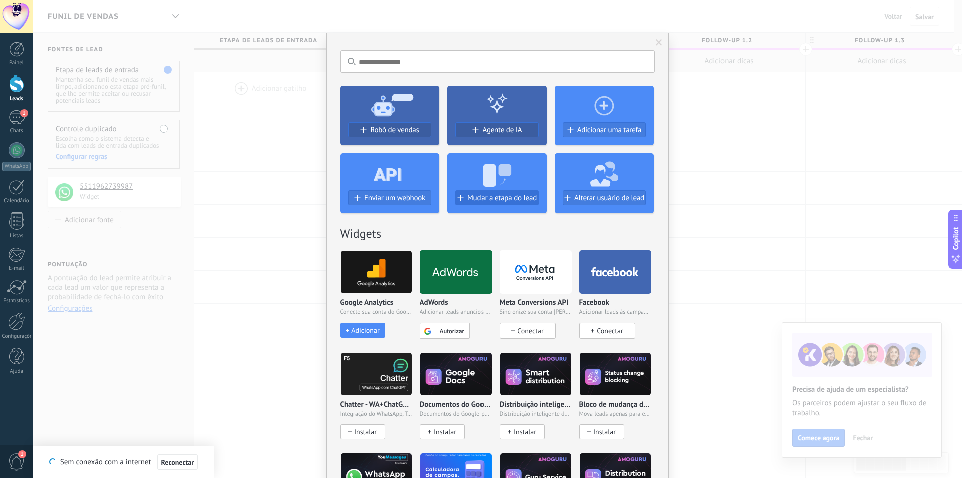
click at [487, 197] on span "Mudar a etapa do lead" at bounding box center [501, 197] width 69 height 9
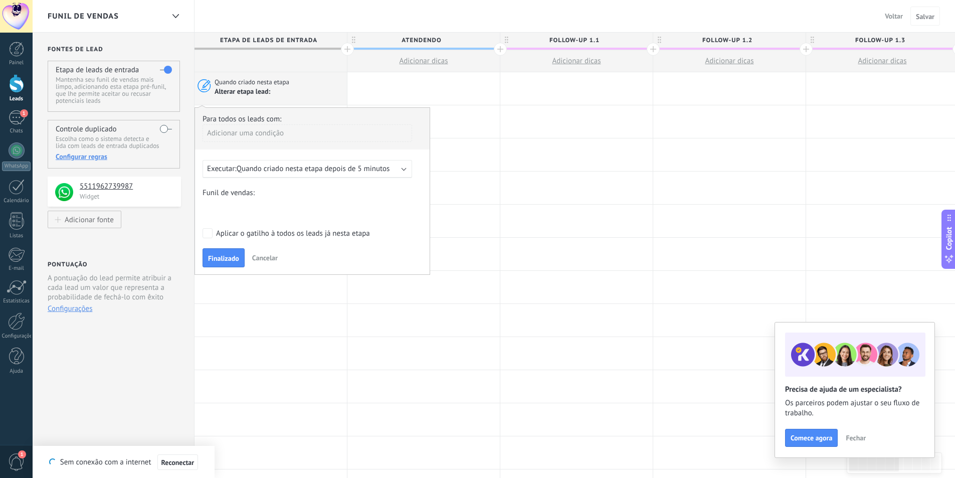
click at [271, 257] on span "Cancelar" at bounding box center [265, 257] width 26 height 9
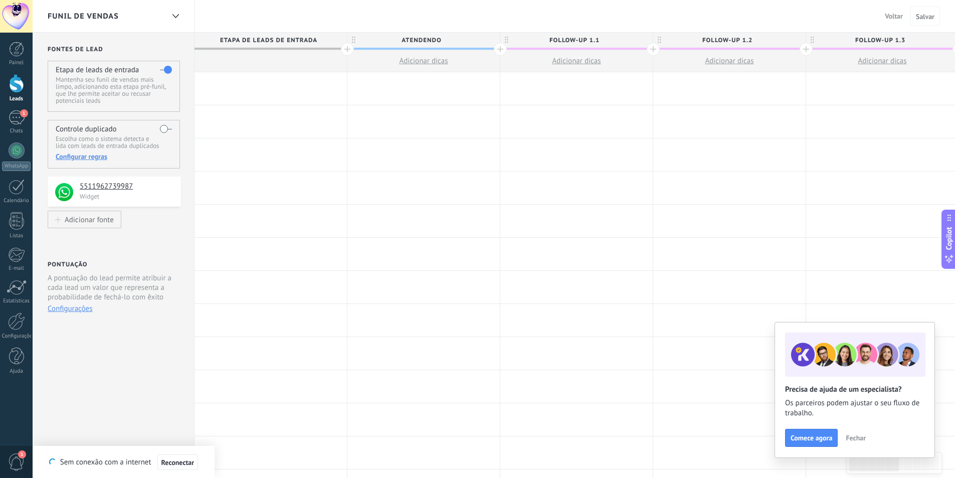
click at [274, 79] on div at bounding box center [270, 88] width 152 height 33
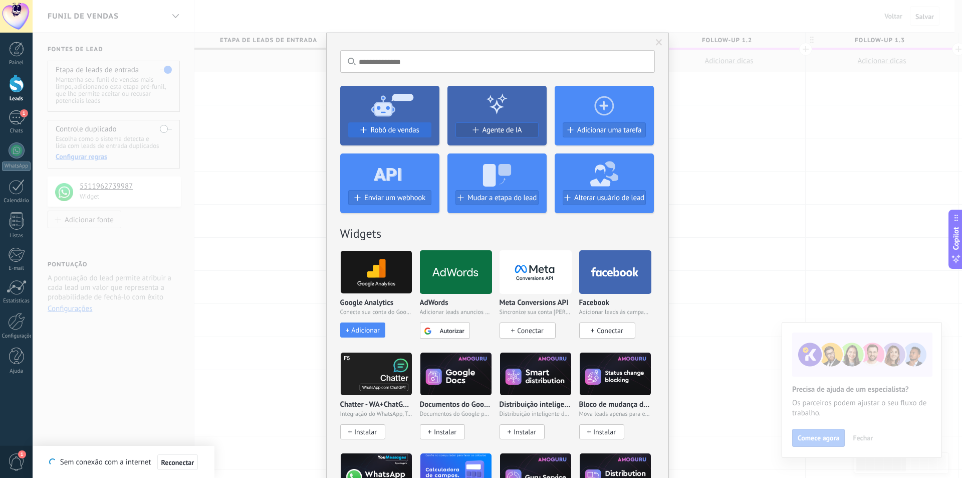
click at [395, 131] on span "Robô de vendas" at bounding box center [394, 130] width 49 height 9
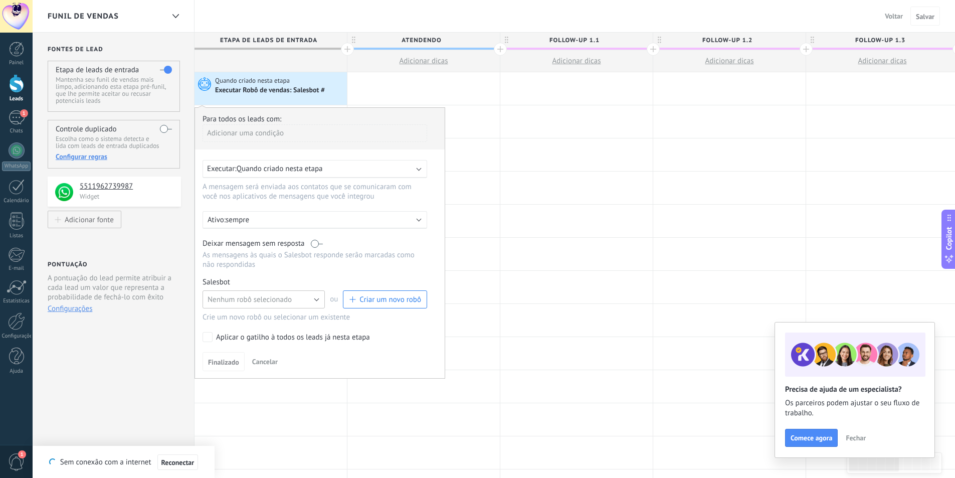
click at [230, 294] on button "Nenhum robô selecionado" at bounding box center [263, 299] width 122 height 18
click at [369, 298] on span "Criar um novo robô" at bounding box center [390, 300] width 62 height 10
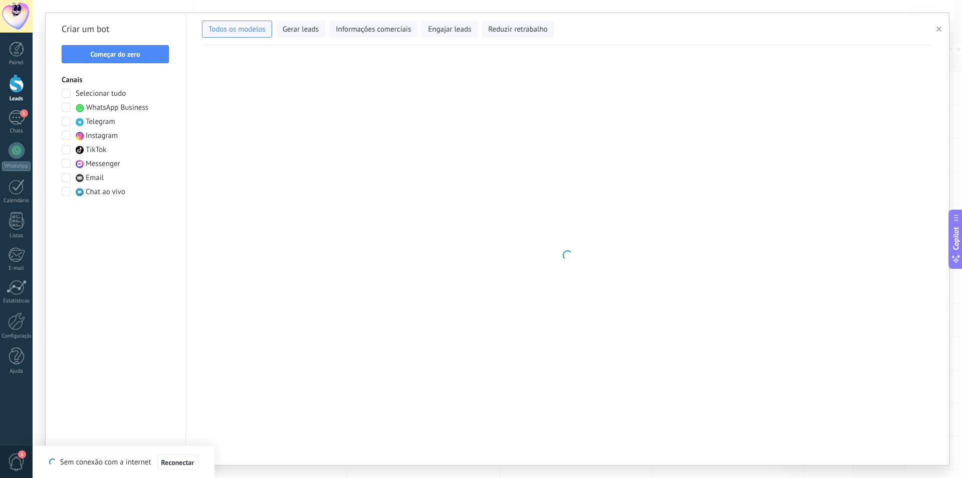
type input "**********"
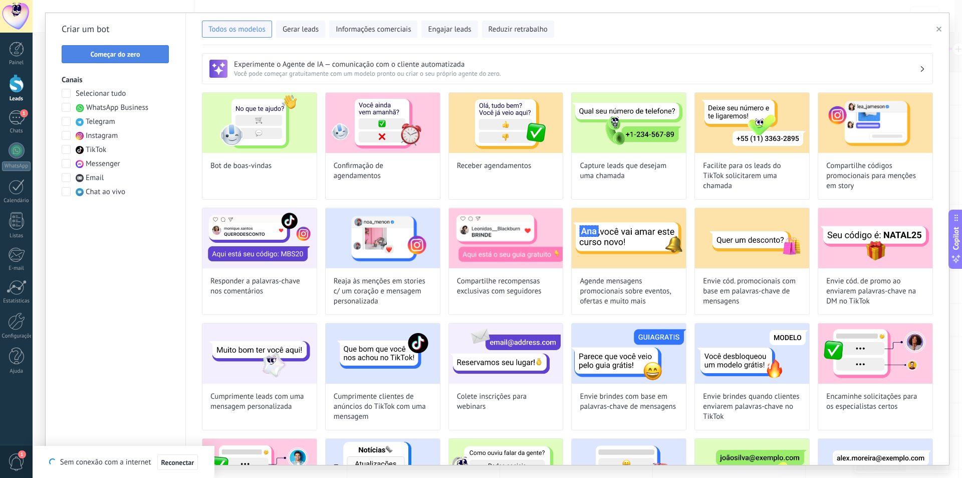
click at [123, 58] on span "Começar do zero" at bounding box center [115, 54] width 50 height 7
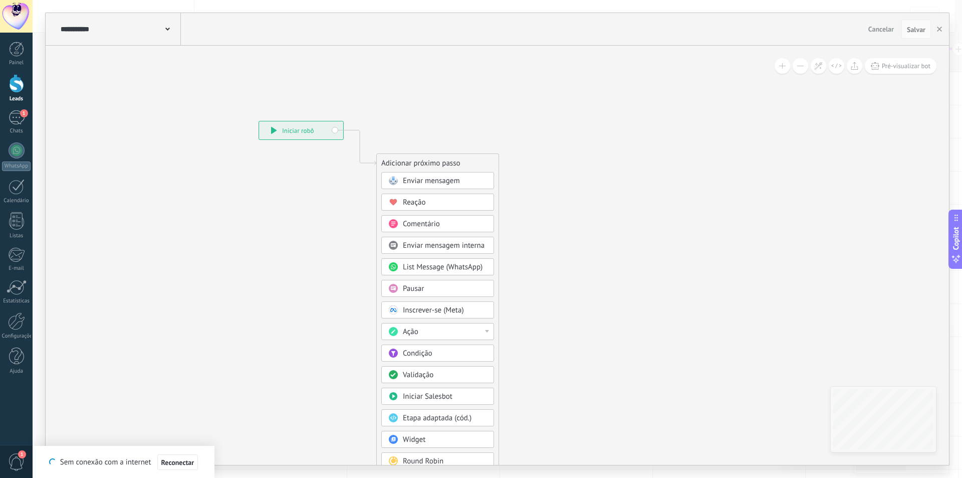
click at [439, 334] on div "Ação" at bounding box center [445, 332] width 84 height 10
click at [416, 375] on div "Gerenciar tags" at bounding box center [438, 368] width 112 height 17
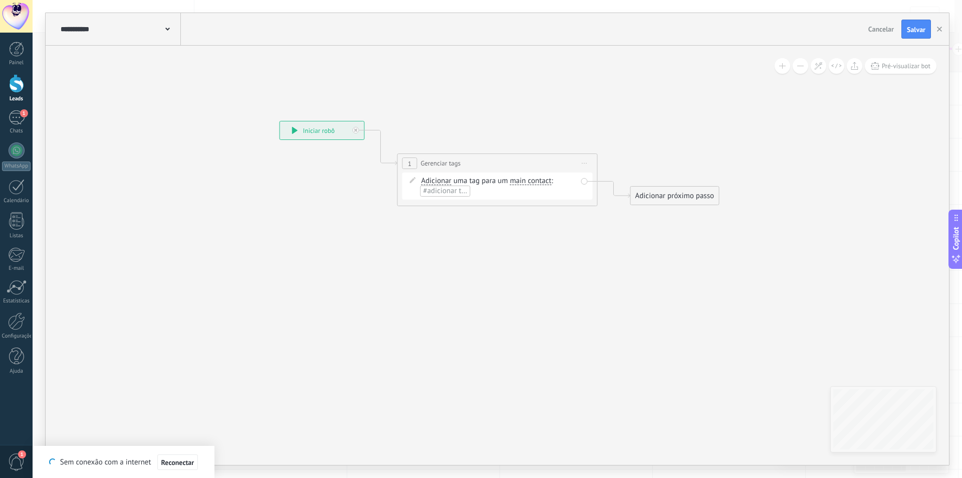
click at [523, 178] on span "main contact" at bounding box center [531, 181] width 42 height 8
click at [523, 178] on button "main contact" at bounding box center [567, 181] width 125 height 18
click at [530, 232] on span "lead" at bounding box center [559, 234] width 121 height 10
click at [545, 185] on li "#adicionar tags" at bounding box center [552, 180] width 50 height 11
click at [473, 212] on span "Em Atendimento IA" at bounding box center [453, 210] width 68 height 14
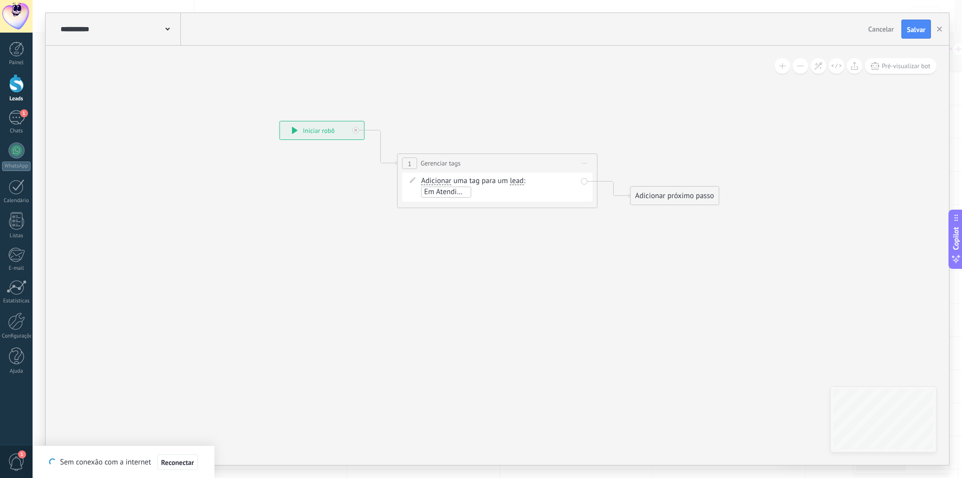
click at [590, 236] on icon at bounding box center [482, 163] width 906 height 586
click at [676, 199] on div "Adicionar próximo passo" at bounding box center [675, 195] width 88 height 17
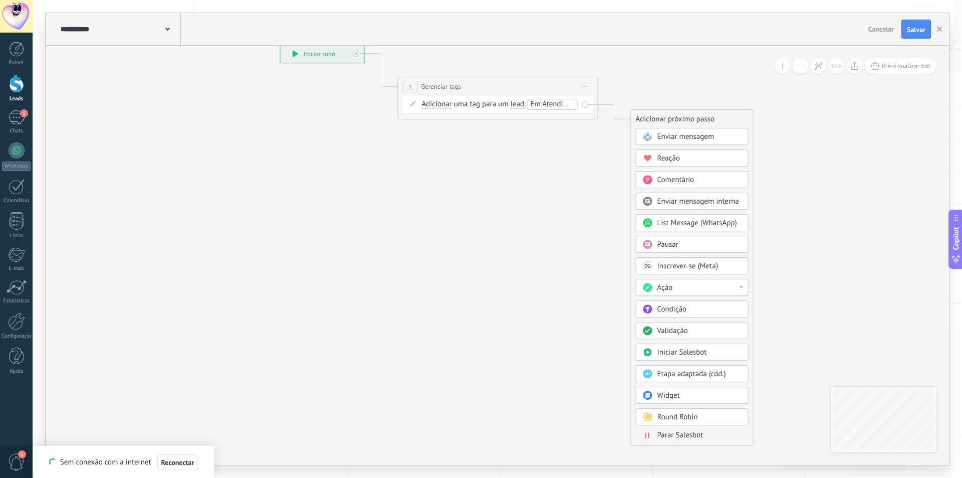
click at [686, 285] on div "Ação" at bounding box center [699, 288] width 84 height 10
click at [671, 363] on div "Mudar o status do lead" at bounding box center [692, 358] width 112 height 17
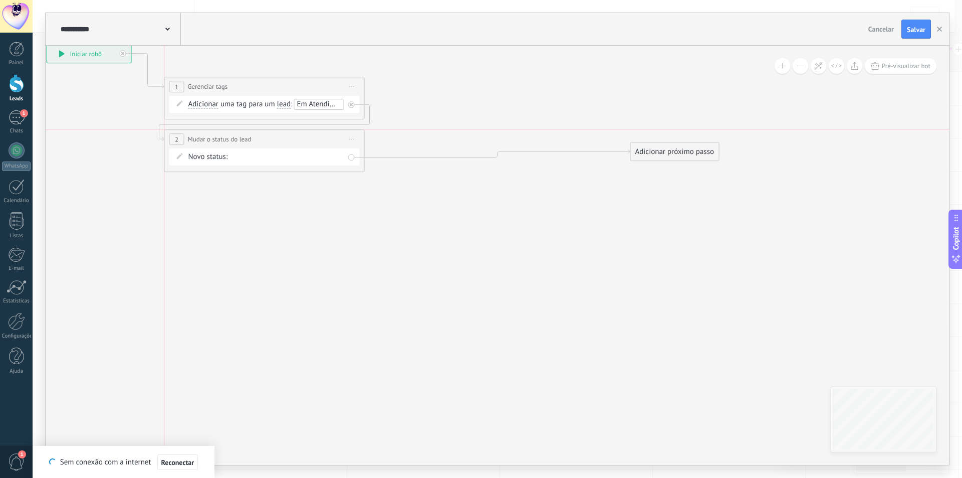
drag, startPoint x: 509, startPoint y: 120, endPoint x: 276, endPoint y: 142, distance: 234.0
click at [276, 142] on div "**********" at bounding box center [264, 139] width 199 height 19
click at [397, 198] on icon at bounding box center [365, 108] width 1139 height 629
click at [665, 158] on div "Adicionar próximo passo" at bounding box center [675, 151] width 88 height 17
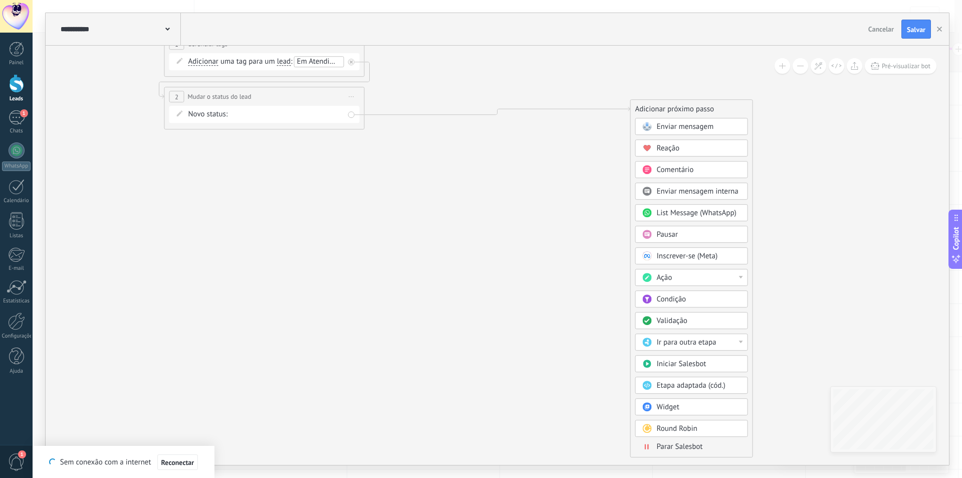
click at [687, 447] on span "Parar Salesbot" at bounding box center [680, 446] width 46 height 10
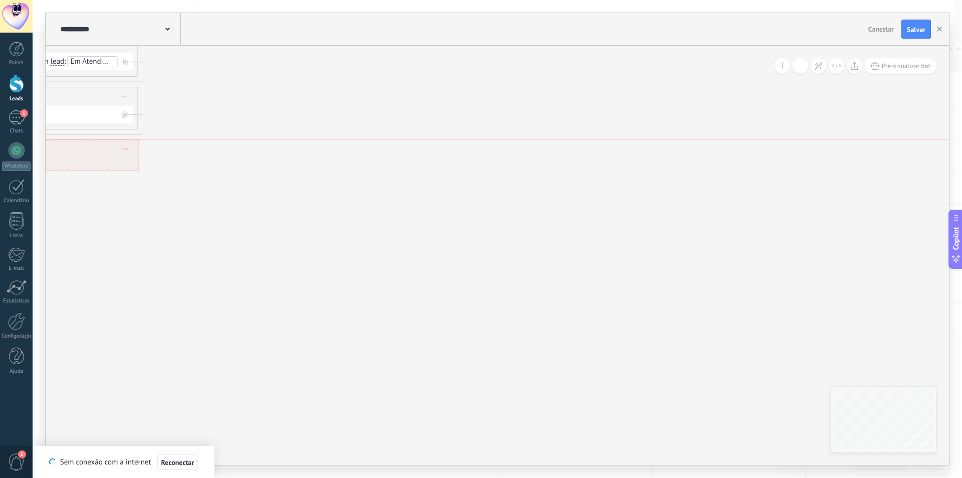
drag, startPoint x: 513, startPoint y: 108, endPoint x: 62, endPoint y: 150, distance: 452.9
click at [62, 150] on div "**********" at bounding box center [45, 149] width 186 height 18
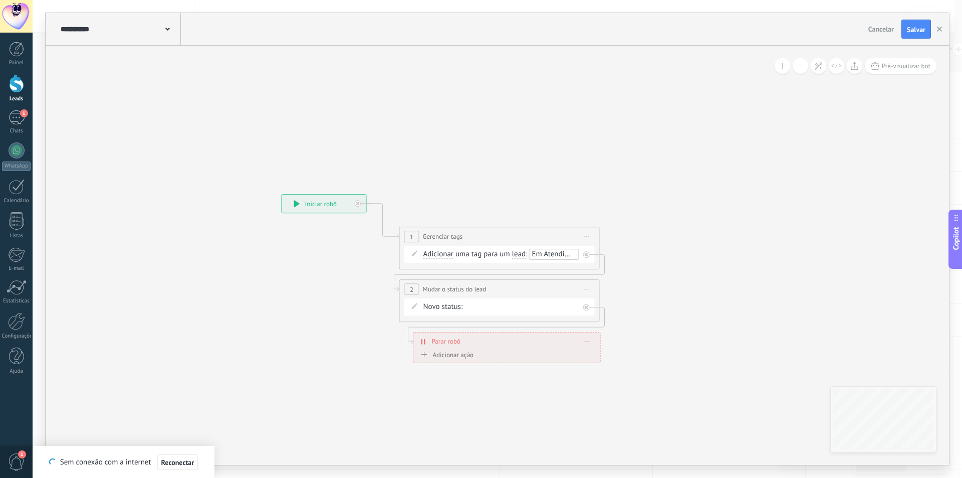
drag, startPoint x: 247, startPoint y: 220, endPoint x: 680, endPoint y: 411, distance: 473.6
click at [680, 411] on icon at bounding box center [441, 278] width 820 height 670
click at [916, 32] on span "Salvar" at bounding box center [916, 29] width 19 height 7
click at [938, 32] on icon "button" at bounding box center [939, 29] width 5 height 5
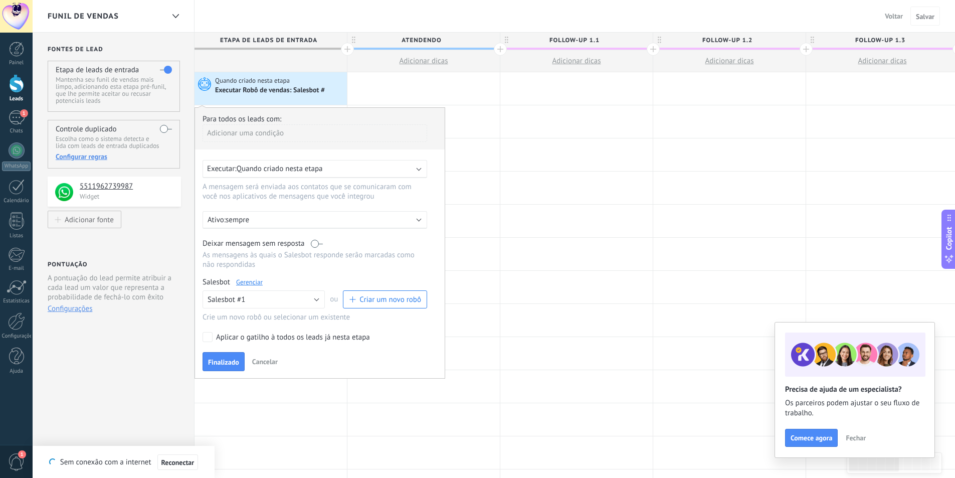
click at [888, 18] on span "Voltar" at bounding box center [893, 16] width 18 height 9
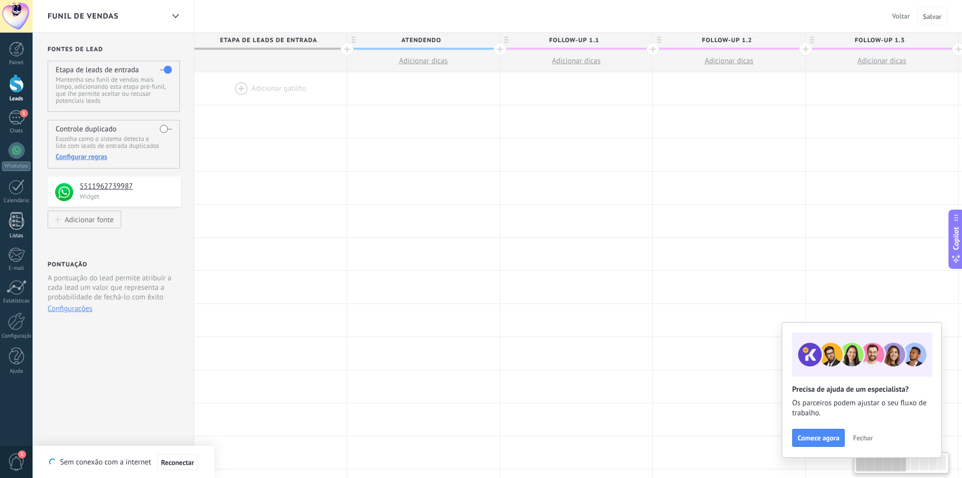
click at [13, 233] on div "Listas" at bounding box center [16, 235] width 29 height 7
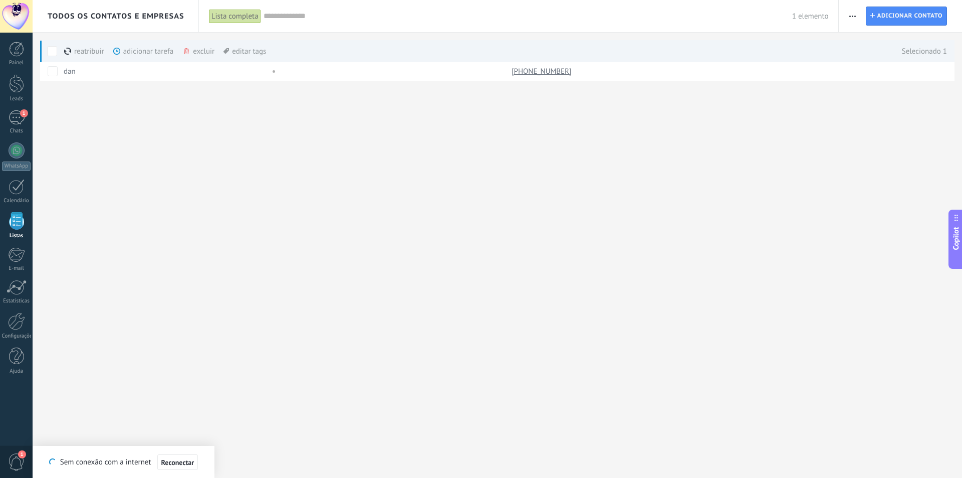
click at [185, 50] on icon at bounding box center [186, 51] width 5 height 6
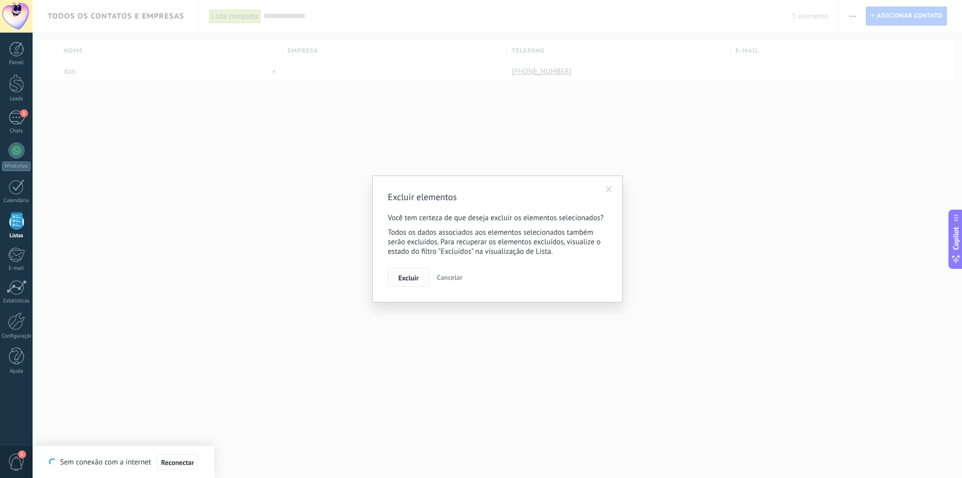
click at [408, 281] on span "Excluir" at bounding box center [408, 277] width 21 height 7
